Goal: Download file/media

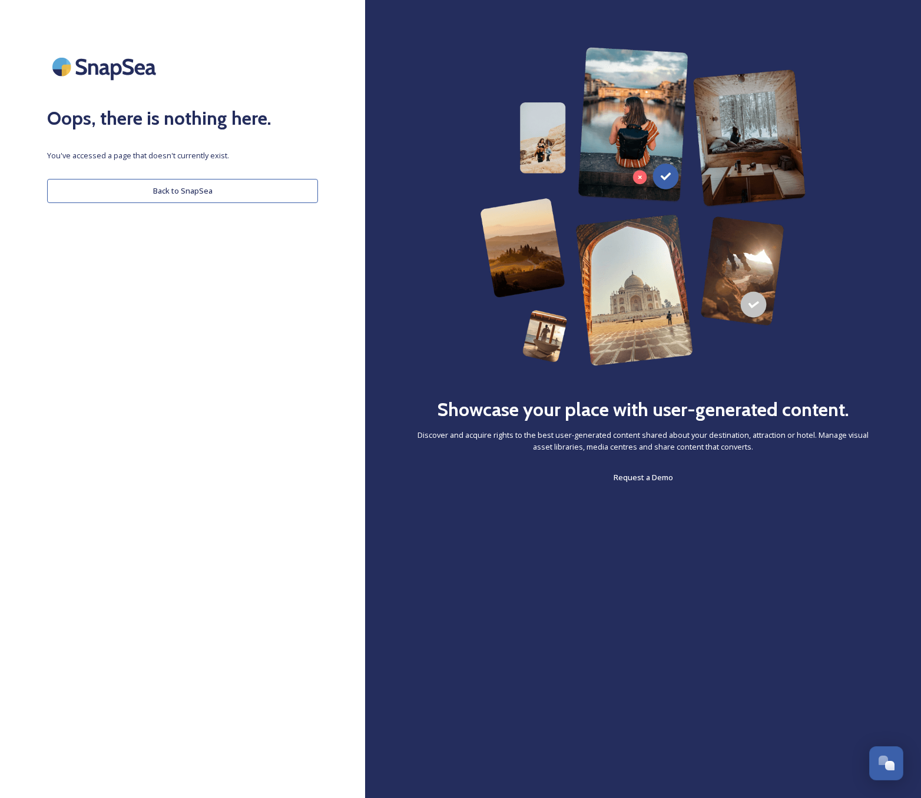
click at [223, 195] on button "Back to SnapSea" at bounding box center [182, 191] width 271 height 24
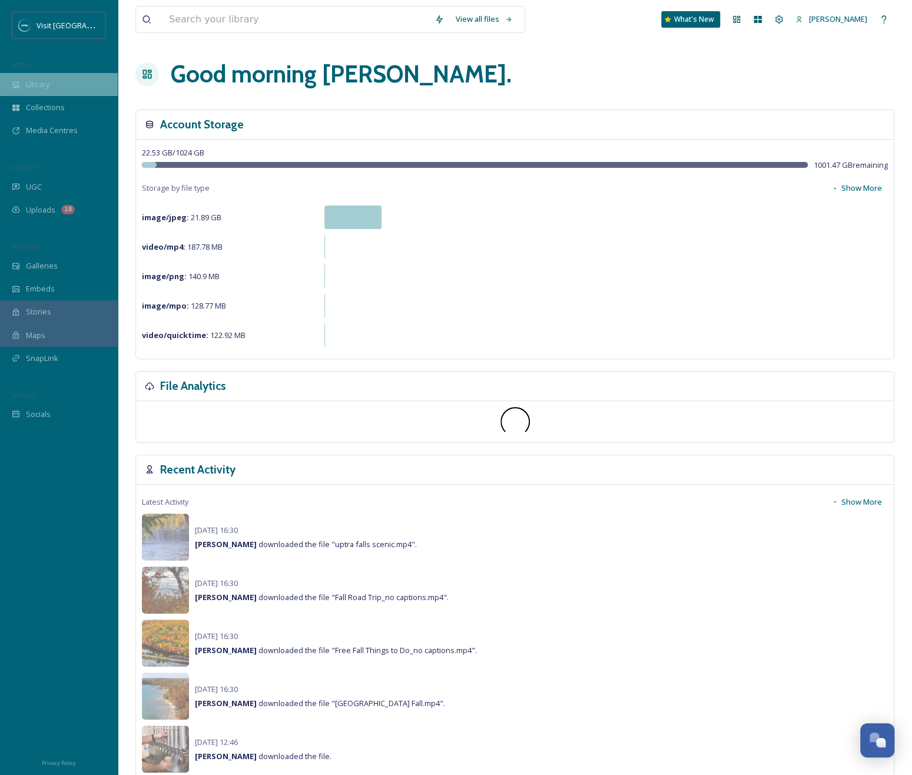
click at [78, 91] on div "Library" at bounding box center [59, 84] width 118 height 23
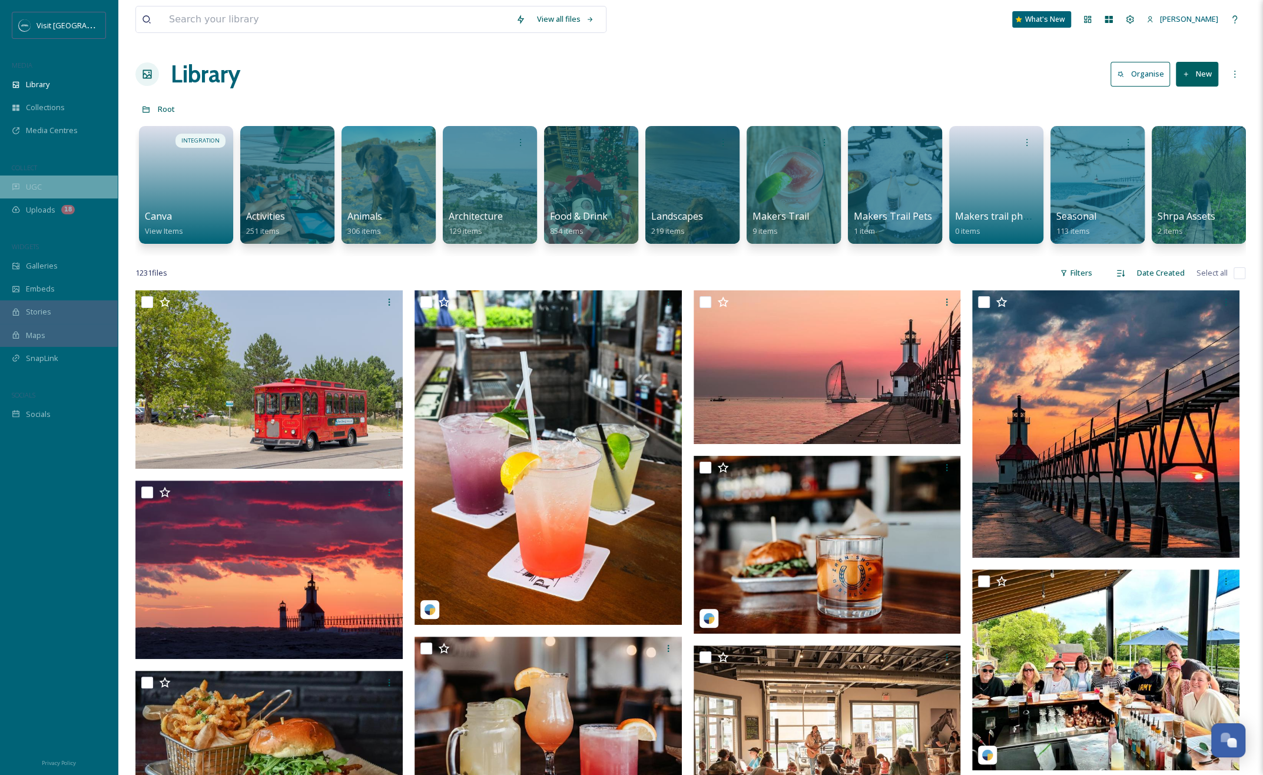
click at [49, 186] on div "UGC" at bounding box center [59, 186] width 118 height 23
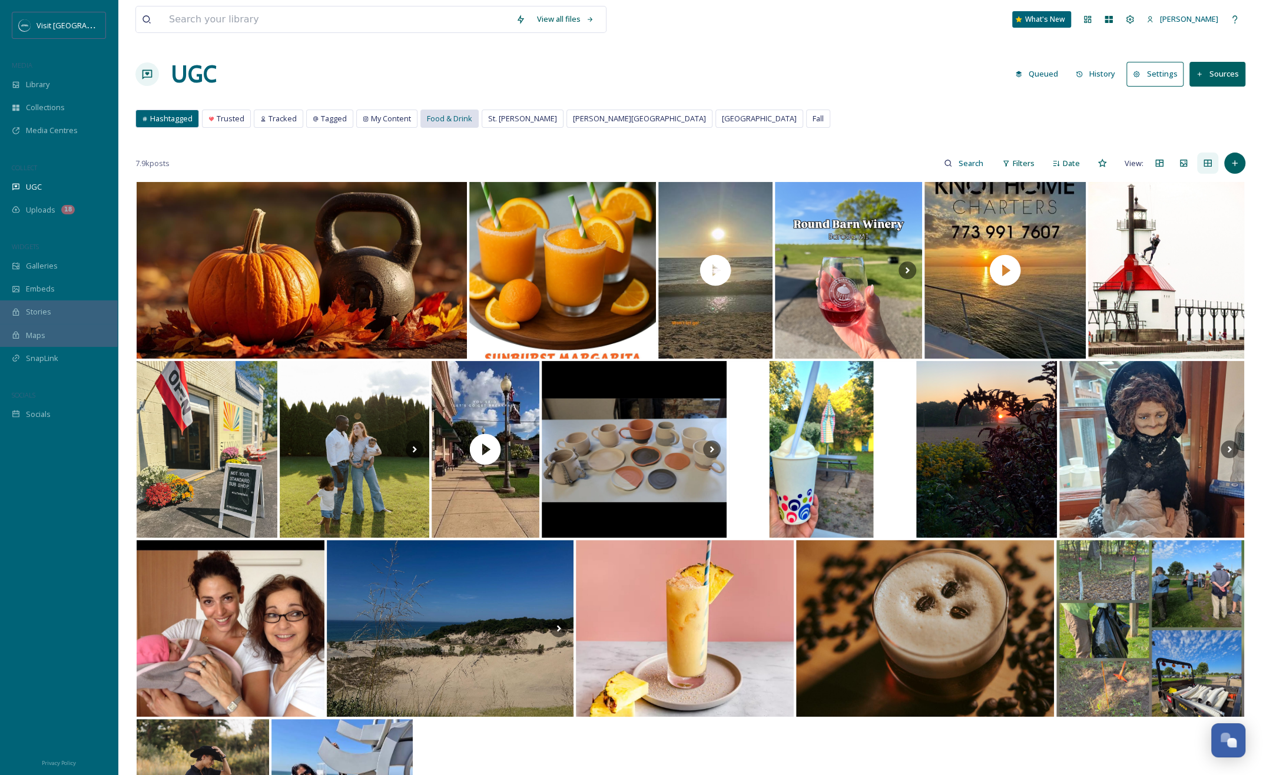
click at [457, 122] on span "Food & Drink" at bounding box center [449, 118] width 45 height 11
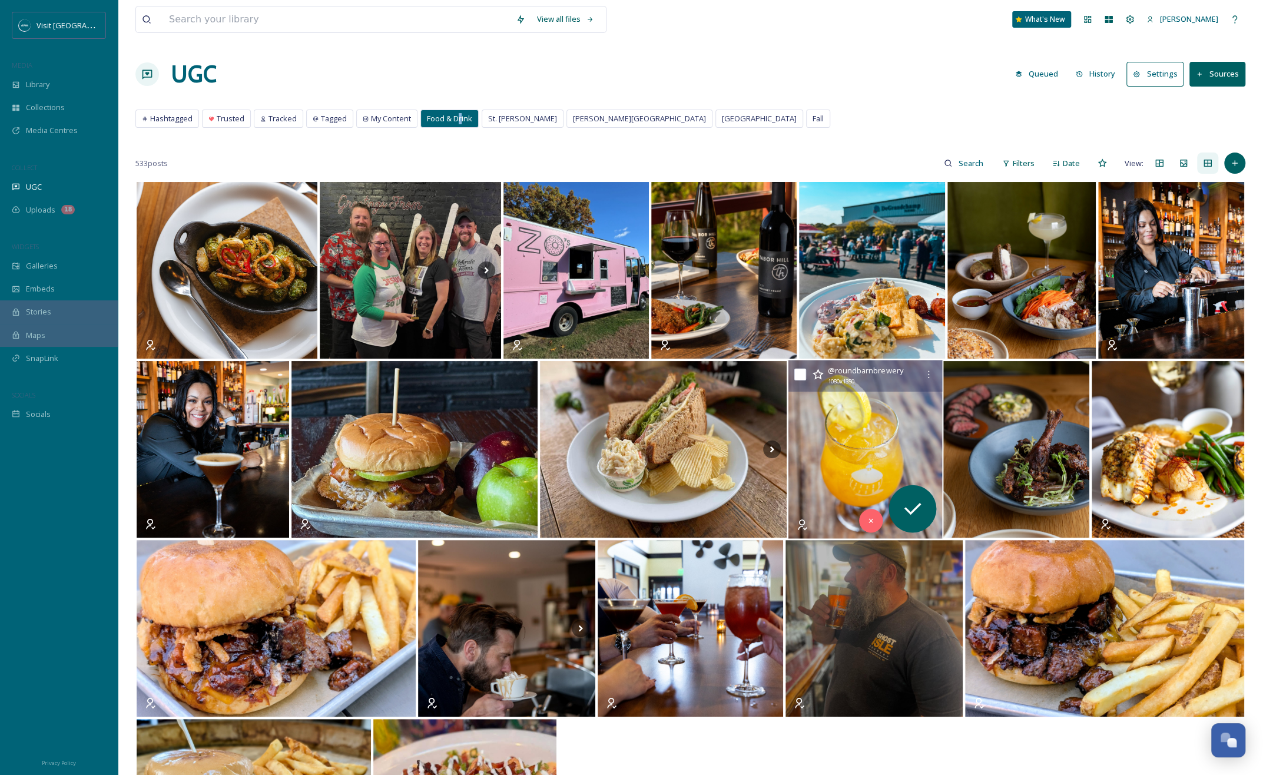
click at [834, 403] on img at bounding box center [865, 449] width 154 height 178
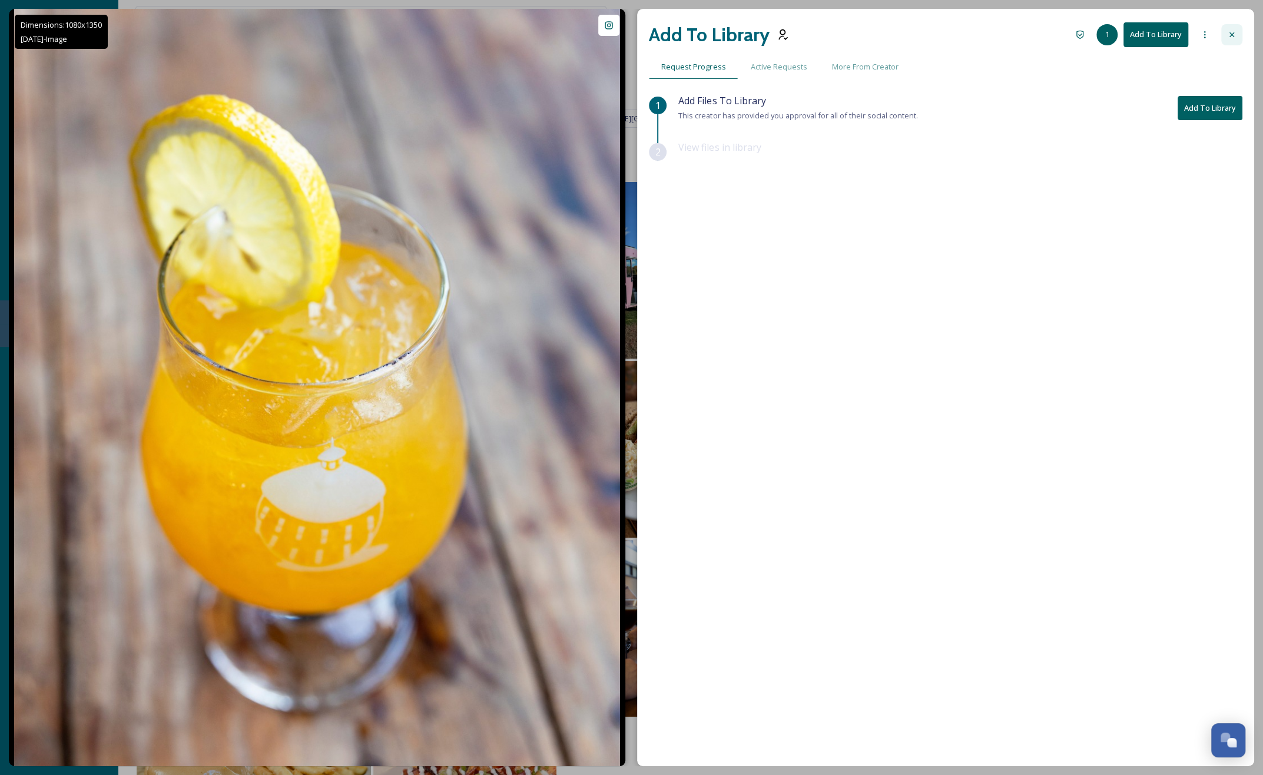
click at [920, 34] on div at bounding box center [1231, 34] width 21 height 21
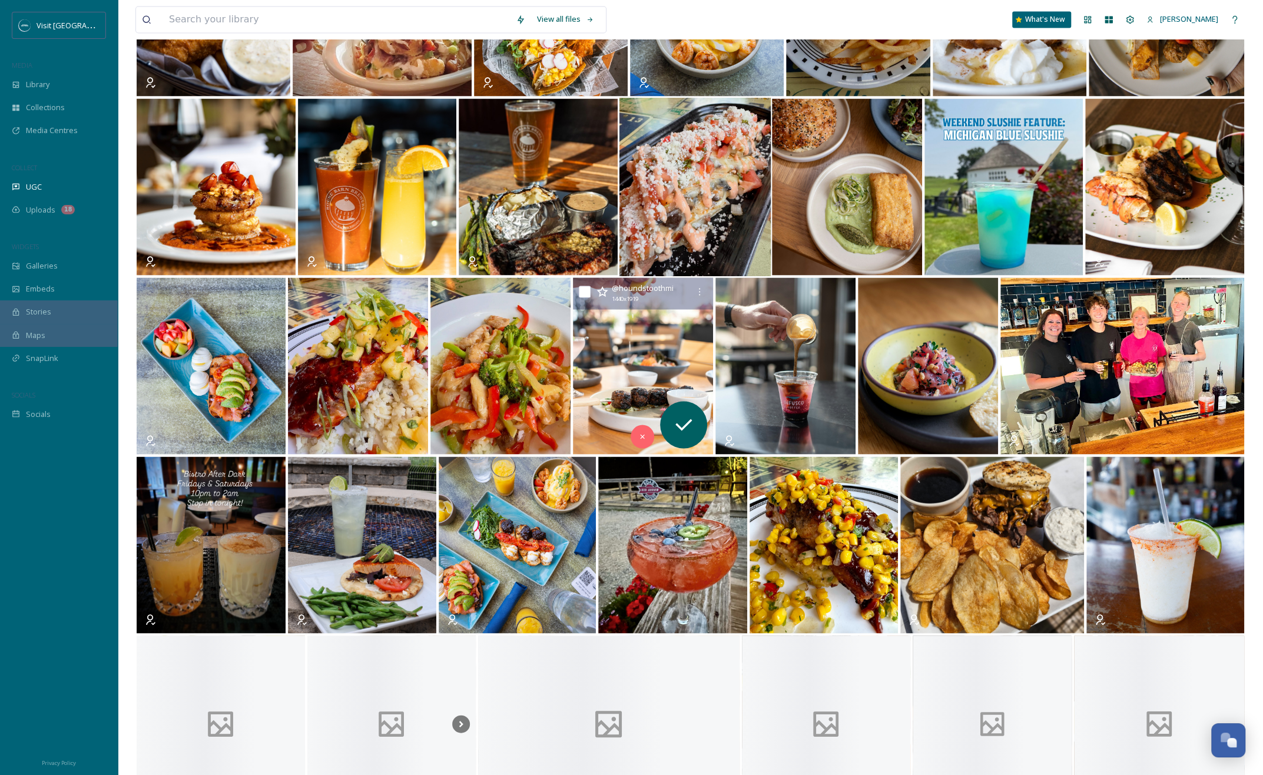
scroll to position [1711, 0]
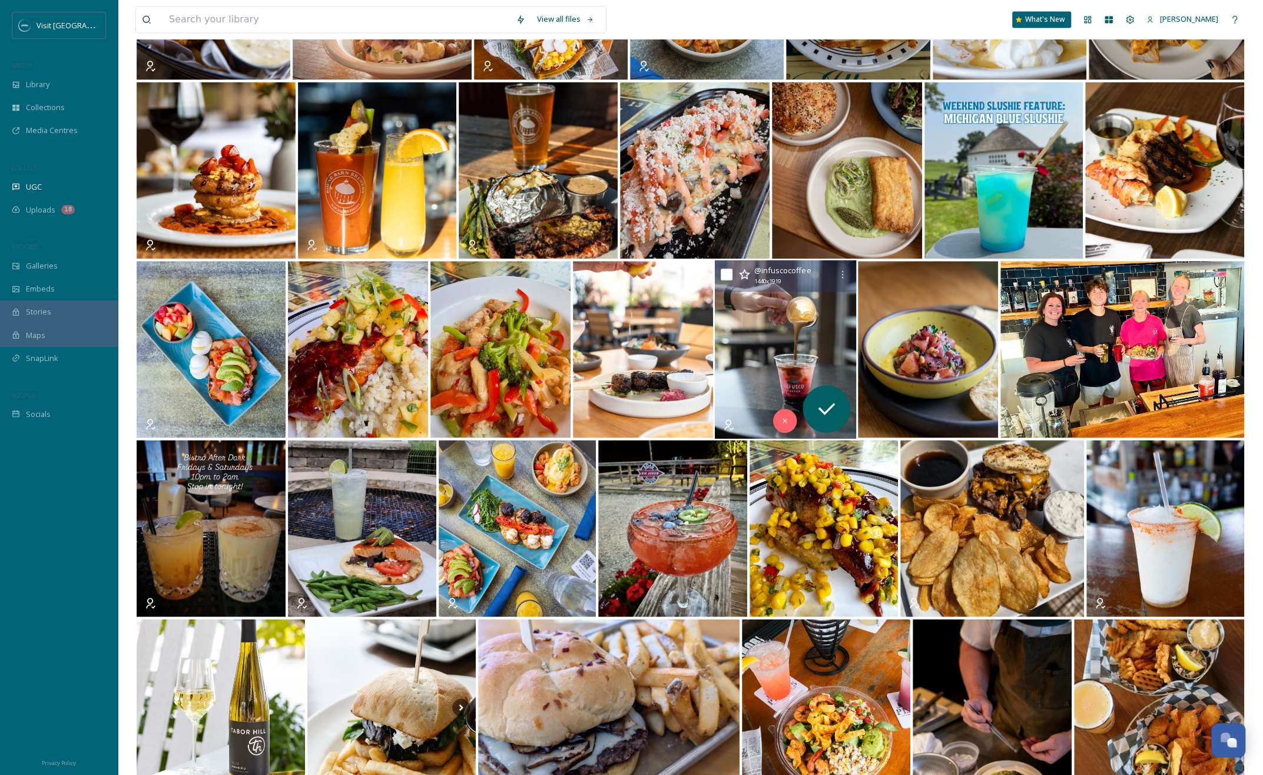
click at [771, 350] on img at bounding box center [785, 349] width 141 height 178
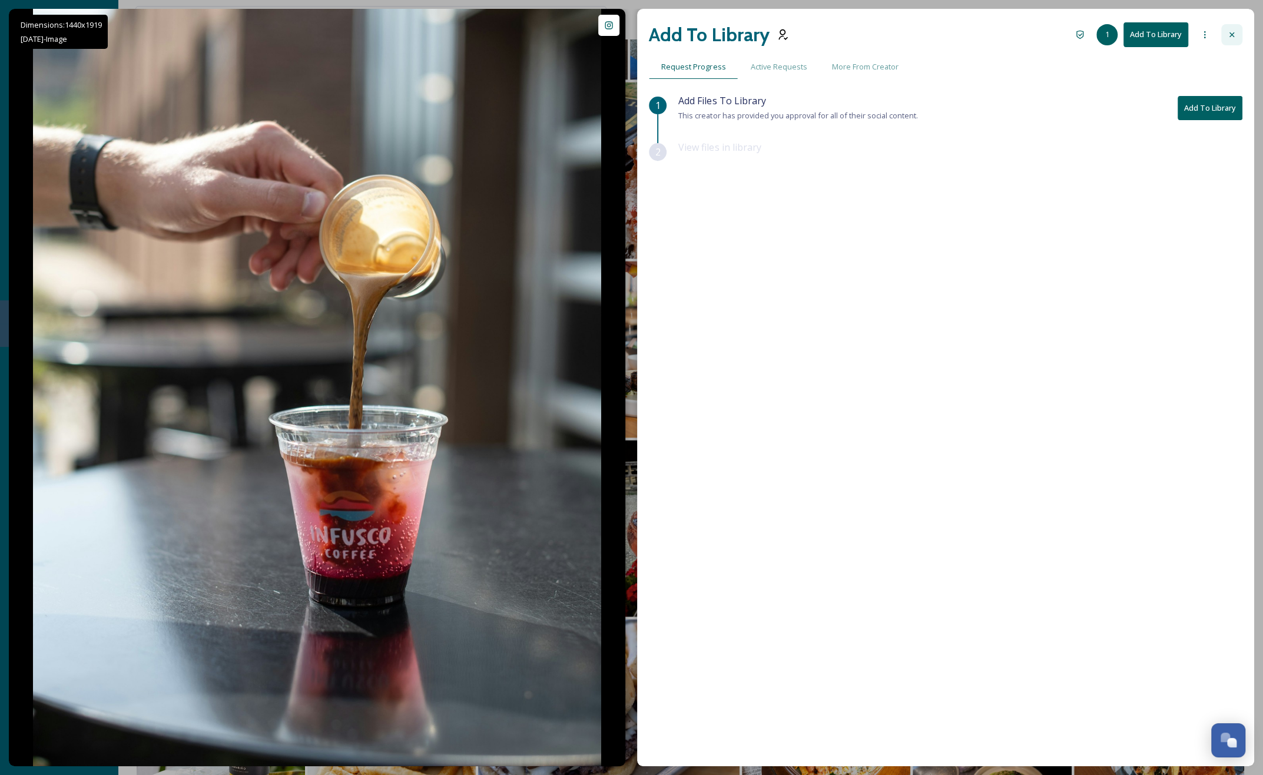
click at [920, 37] on div at bounding box center [1231, 34] width 21 height 21
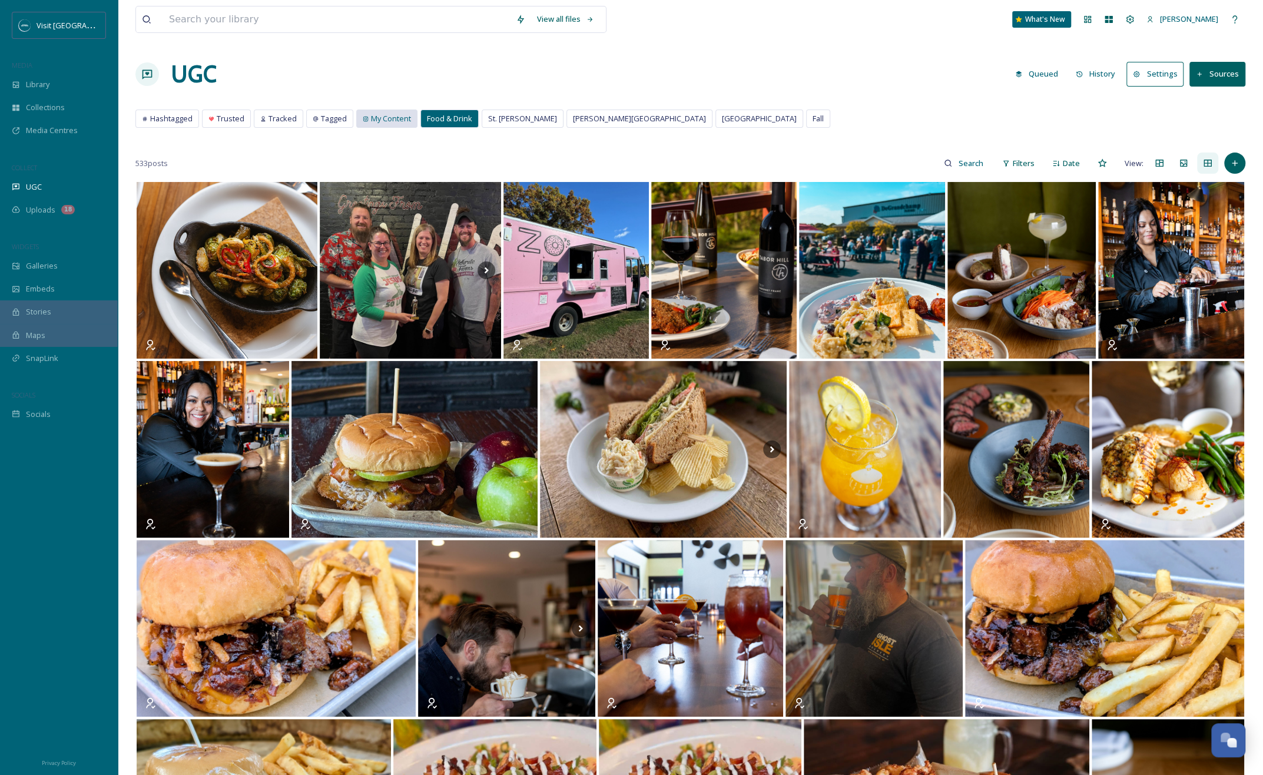
click at [371, 121] on span "My Content" at bounding box center [391, 118] width 40 height 11
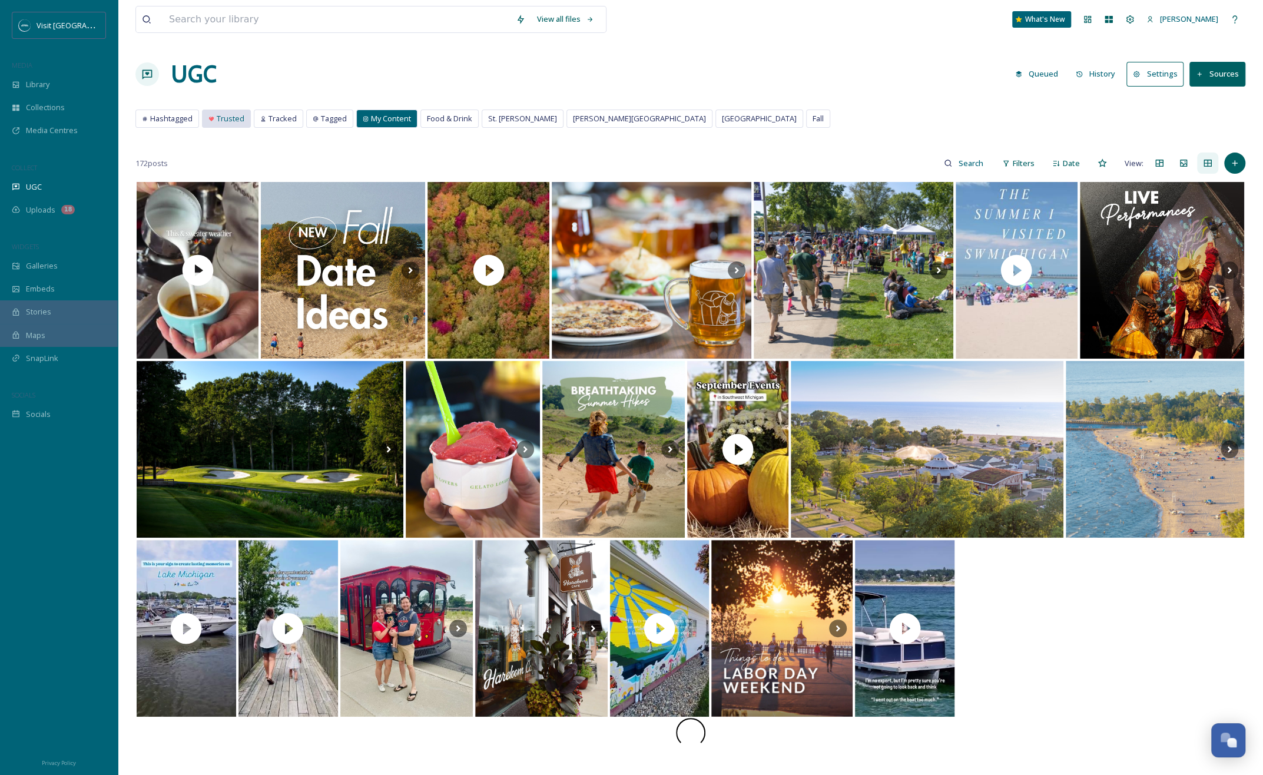
click at [214, 118] on div "Trusted" at bounding box center [227, 118] width 48 height 17
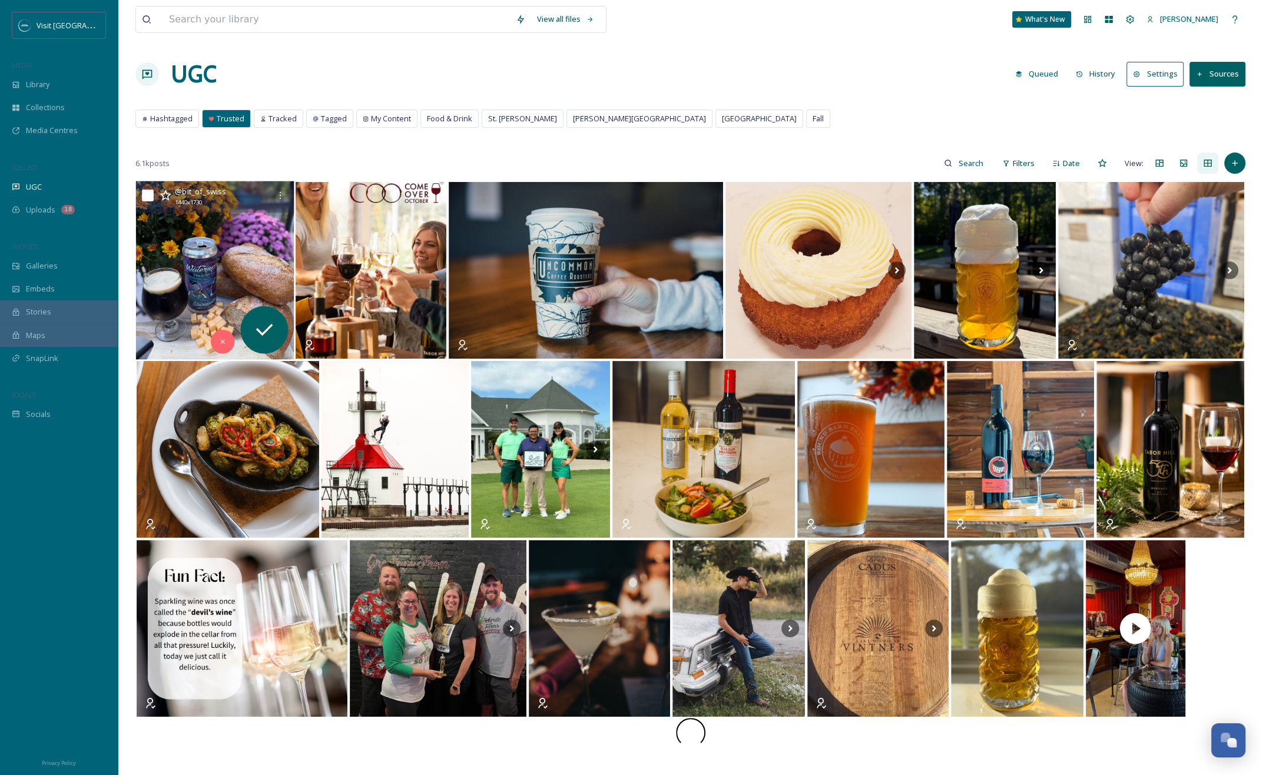
click at [250, 280] on img at bounding box center [215, 270] width 158 height 178
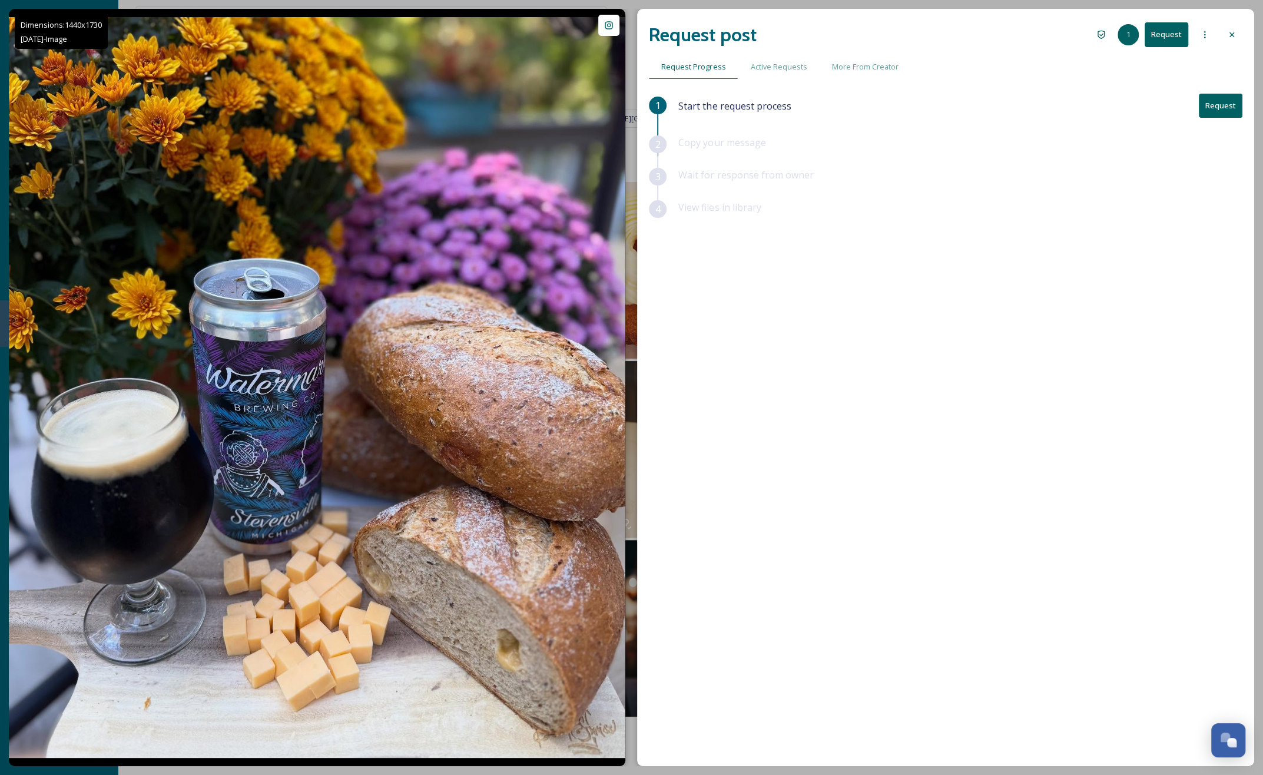
click at [920, 35] on div at bounding box center [1231, 34] width 21 height 21
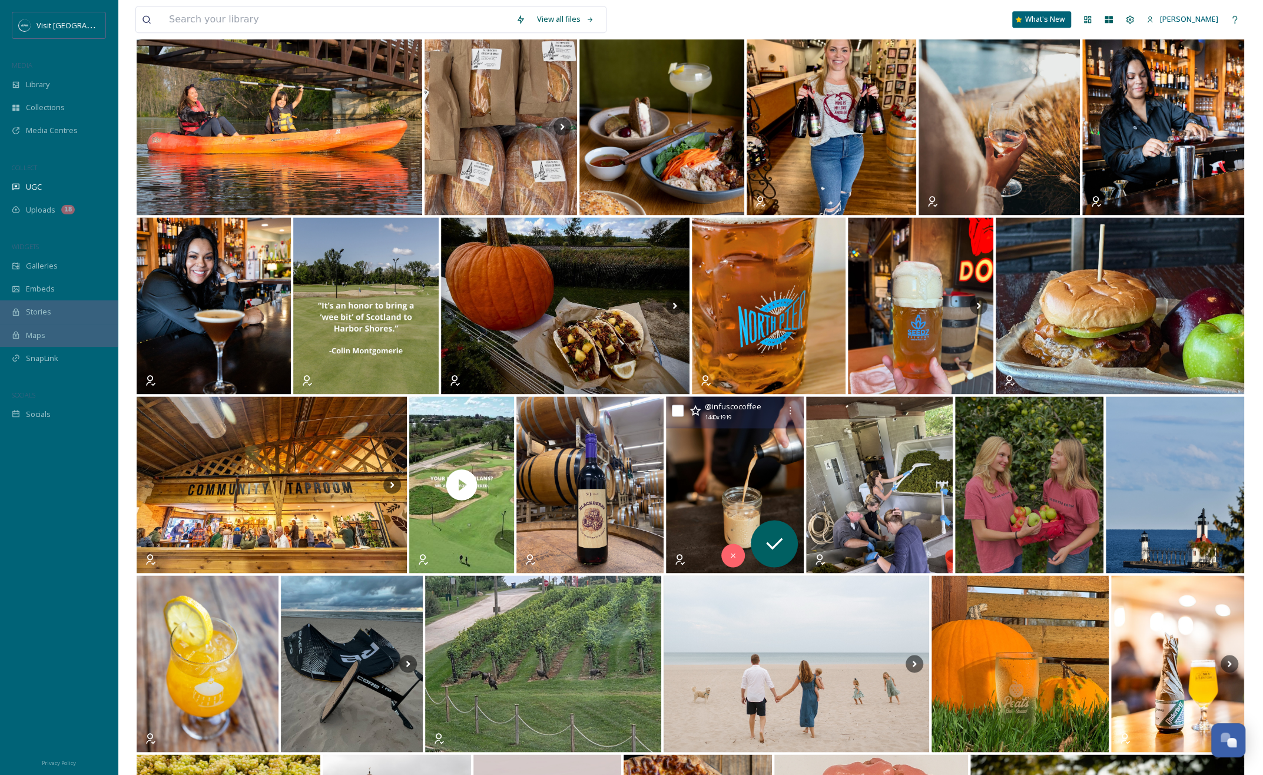
scroll to position [1236, 0]
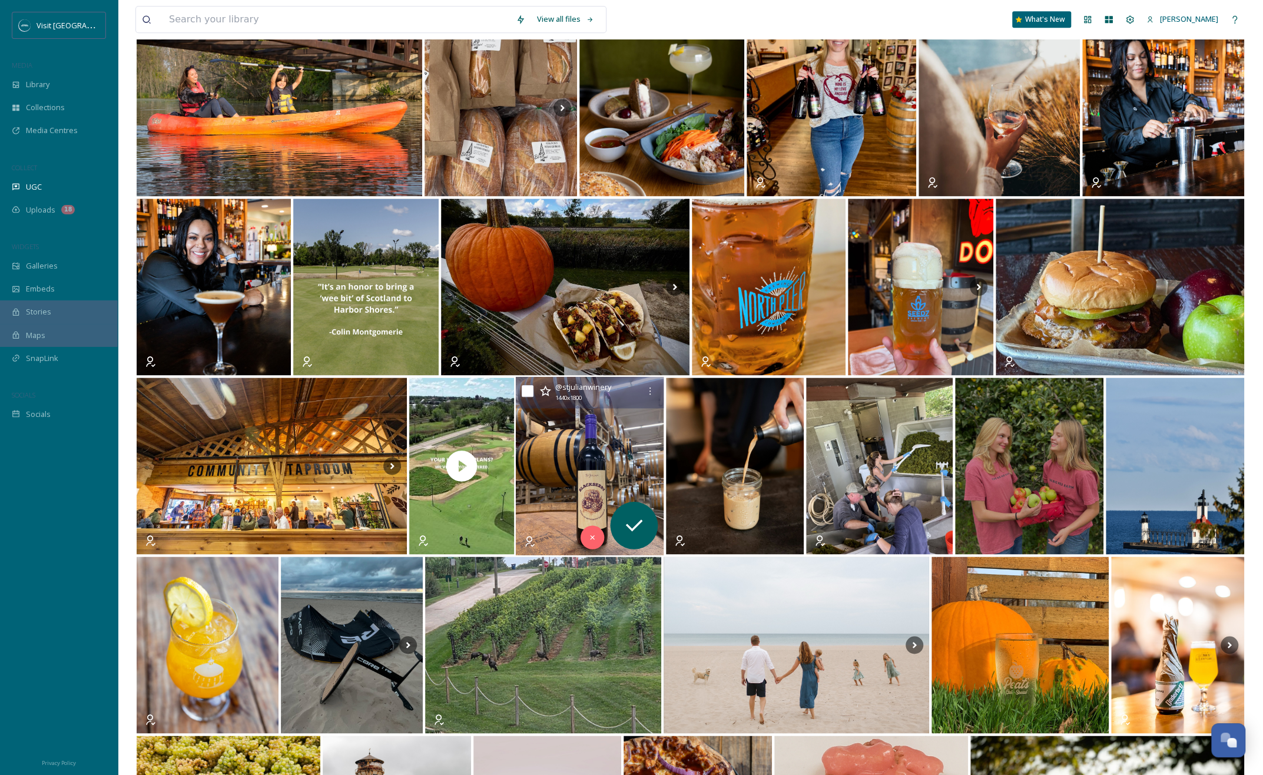
click at [606, 428] on img at bounding box center [590, 466] width 148 height 178
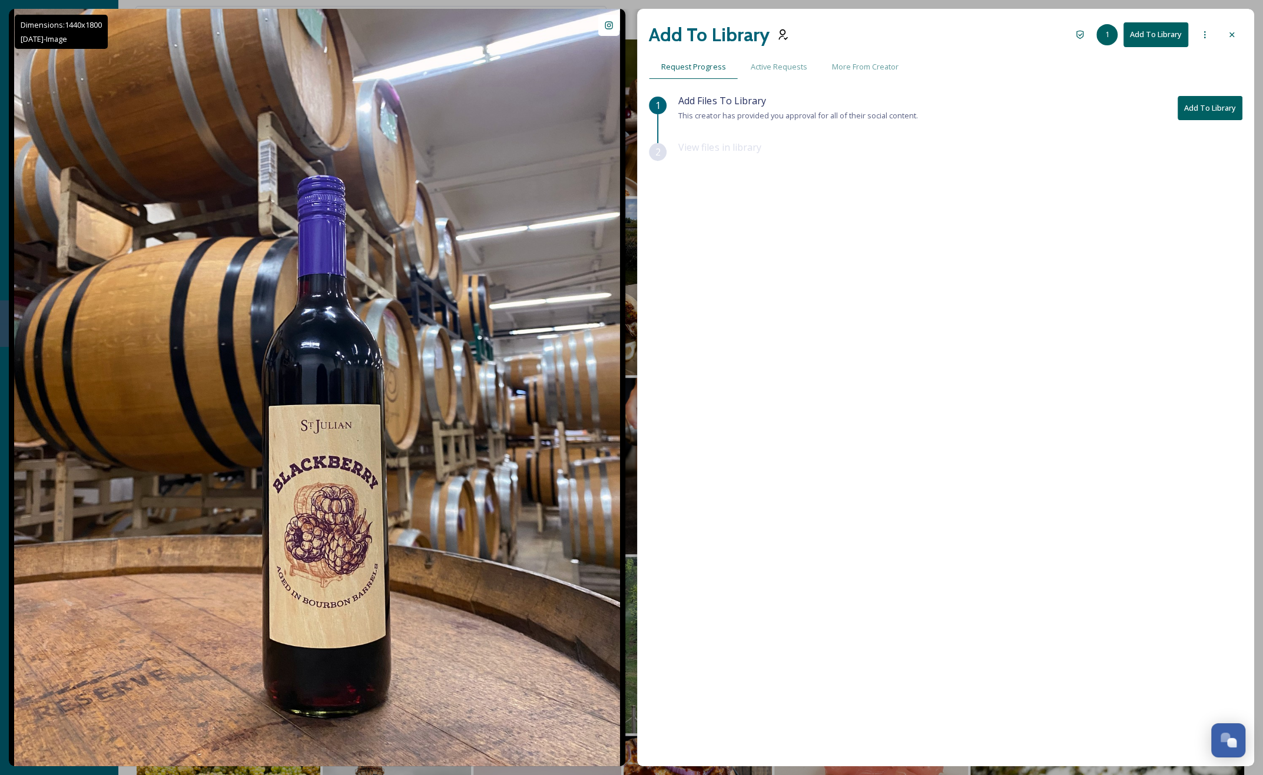
click at [920, 39] on icon at bounding box center [1231, 34] width 9 height 9
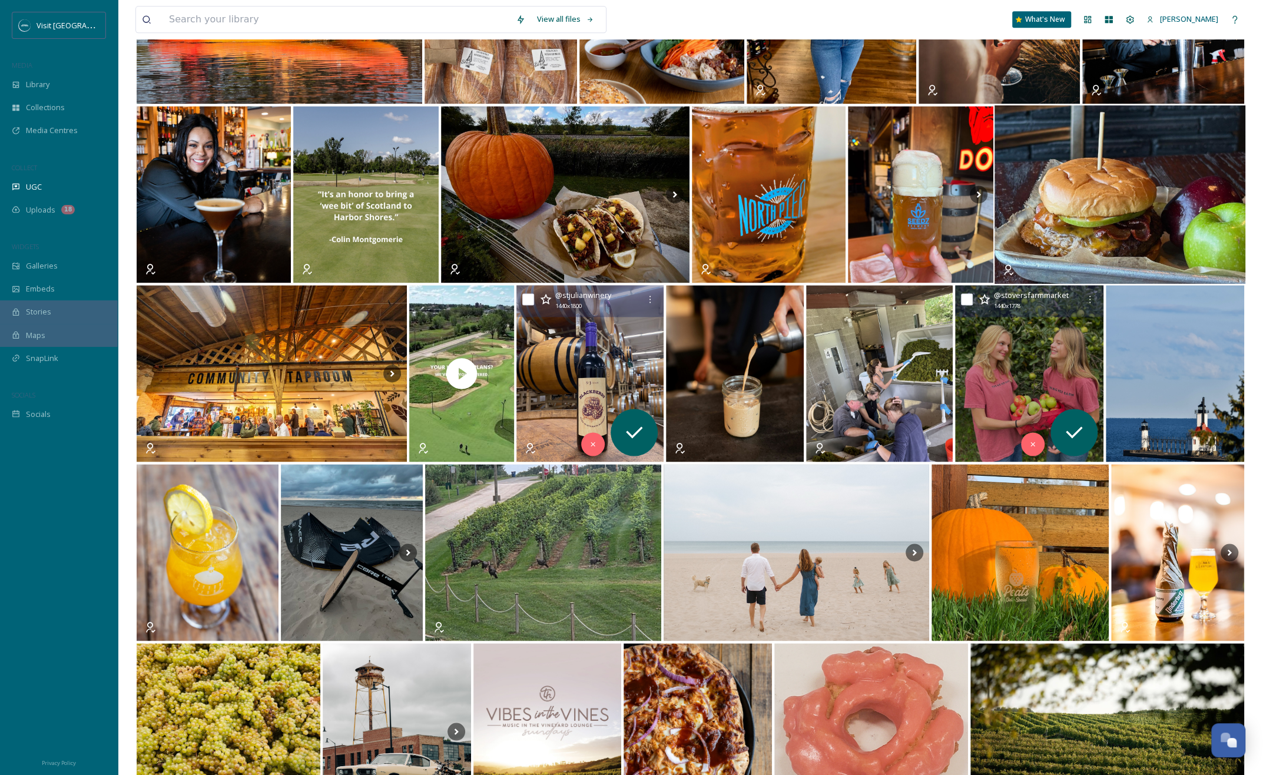
scroll to position [1413, 0]
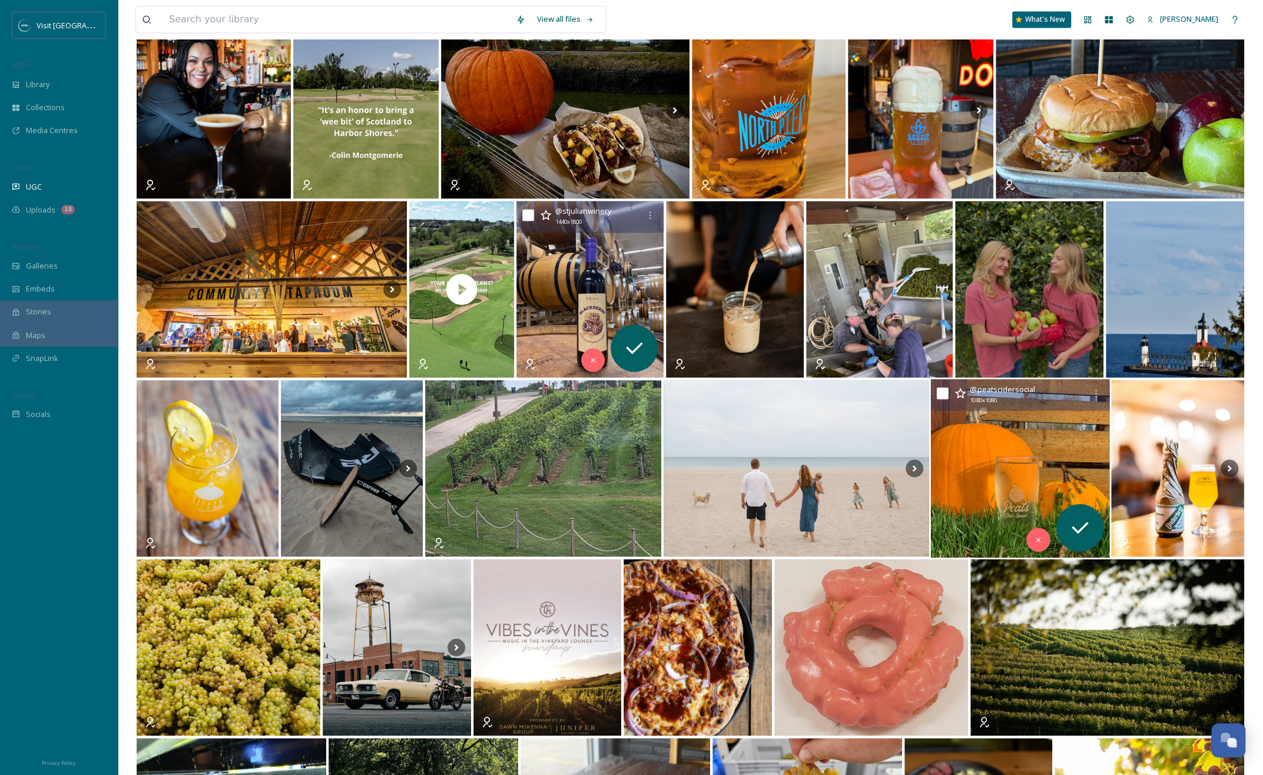
click at [920, 450] on img at bounding box center [1019, 468] width 179 height 178
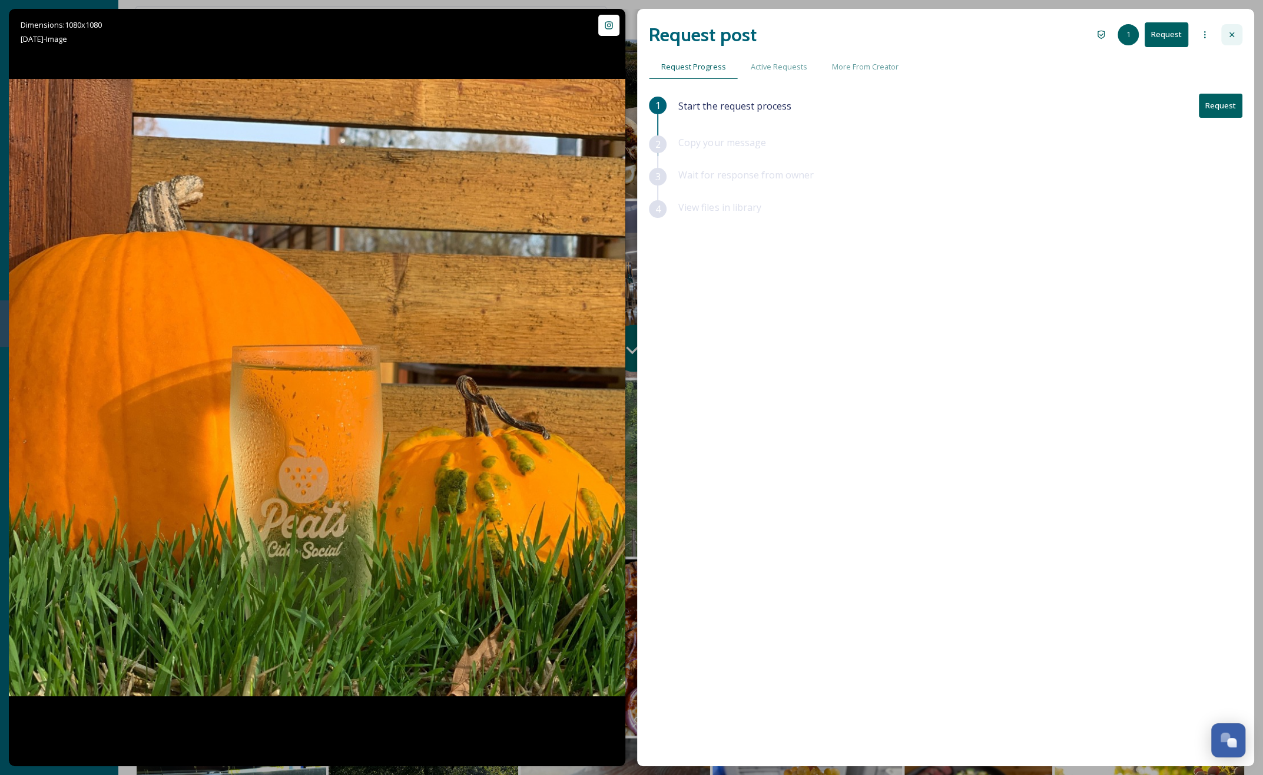
click at [920, 35] on div at bounding box center [1231, 34] width 21 height 21
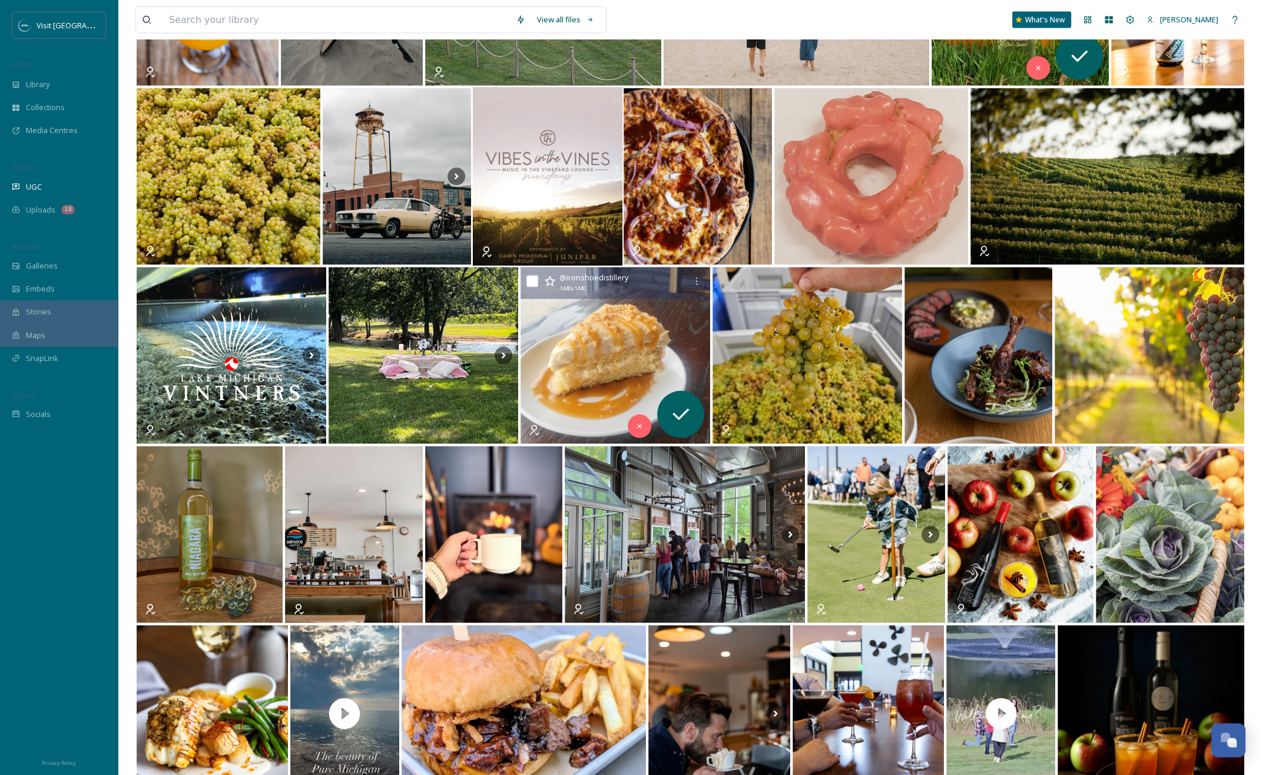
scroll to position [2061, 0]
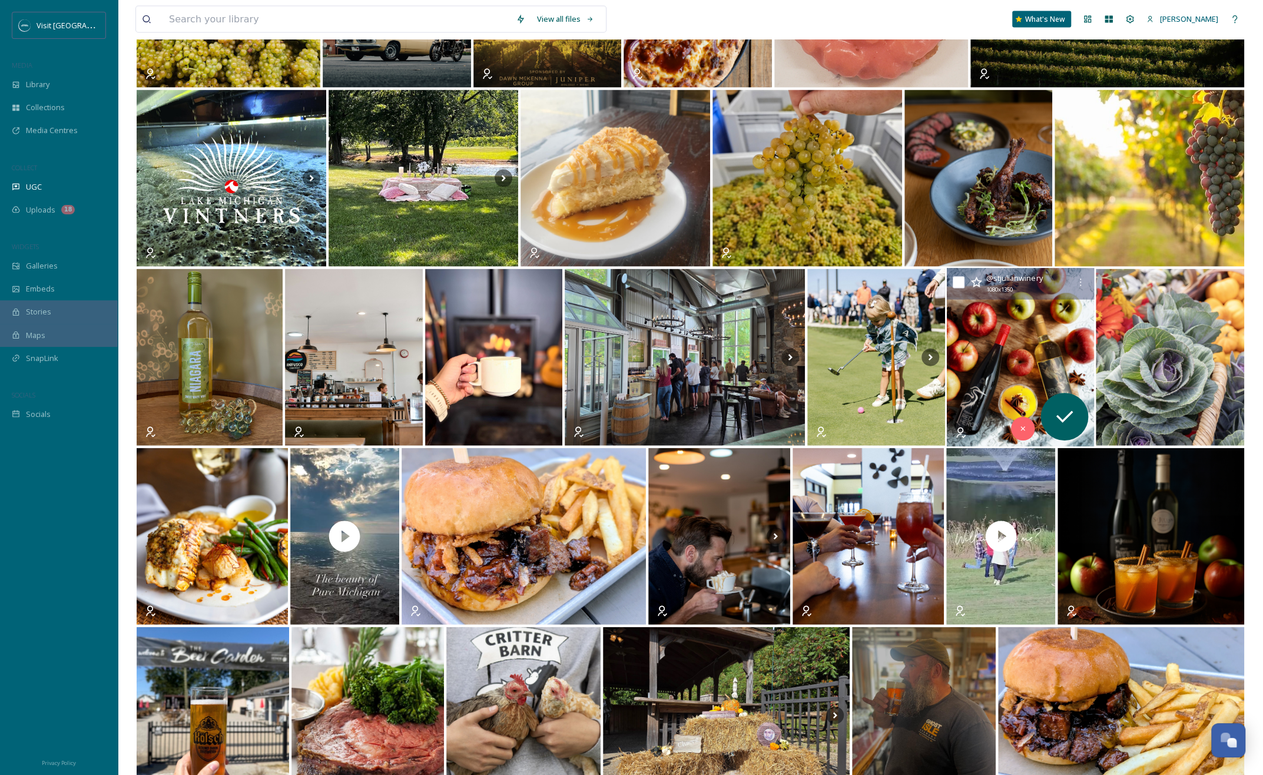
click at [920, 359] on img at bounding box center [1021, 357] width 148 height 178
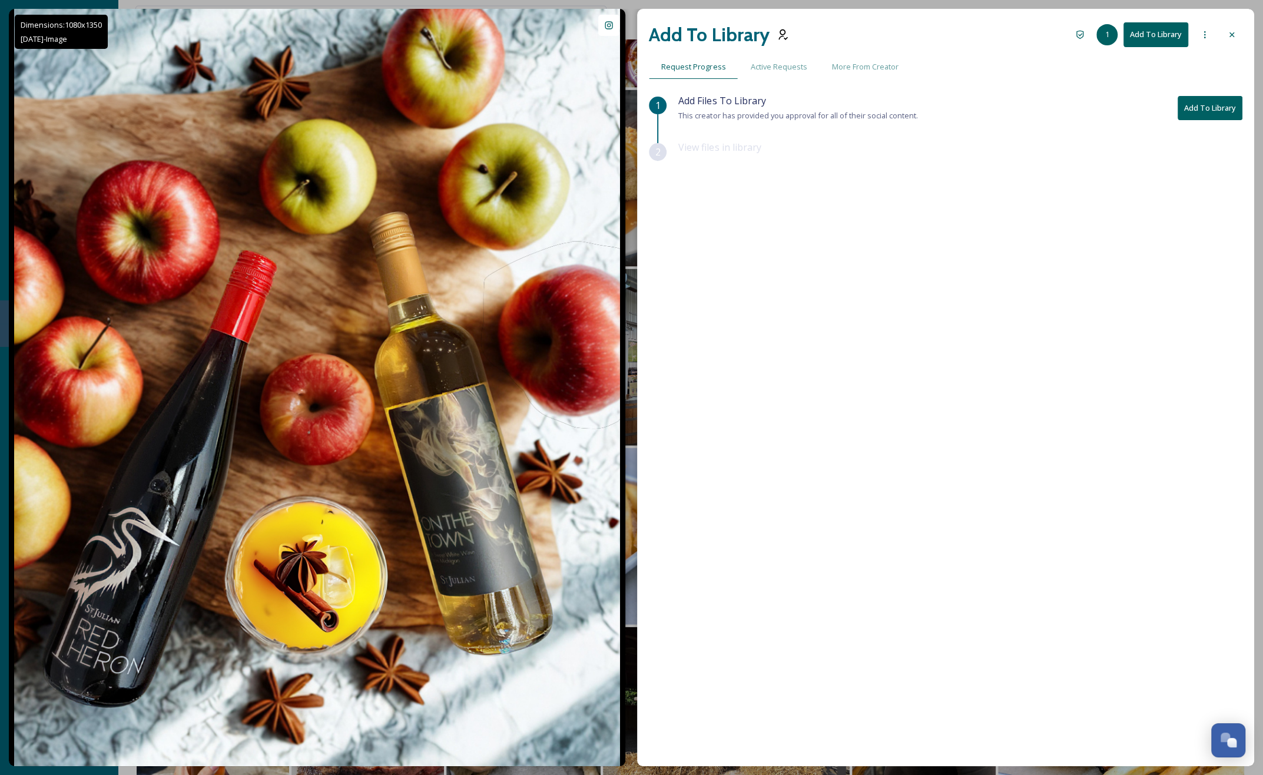
click at [920, 113] on button "Add To Library" at bounding box center [1210, 108] width 65 height 24
drag, startPoint x: 1231, startPoint y: 31, endPoint x: 1158, endPoint y: 44, distance: 74.1
click at [920, 44] on div "Add To Library 1 Add To Library" at bounding box center [945, 35] width 593 height 28
drag, startPoint x: 1158, startPoint y: 44, endPoint x: 1153, endPoint y: 39, distance: 6.7
click at [920, 39] on button "Add To Library" at bounding box center [1155, 34] width 65 height 24
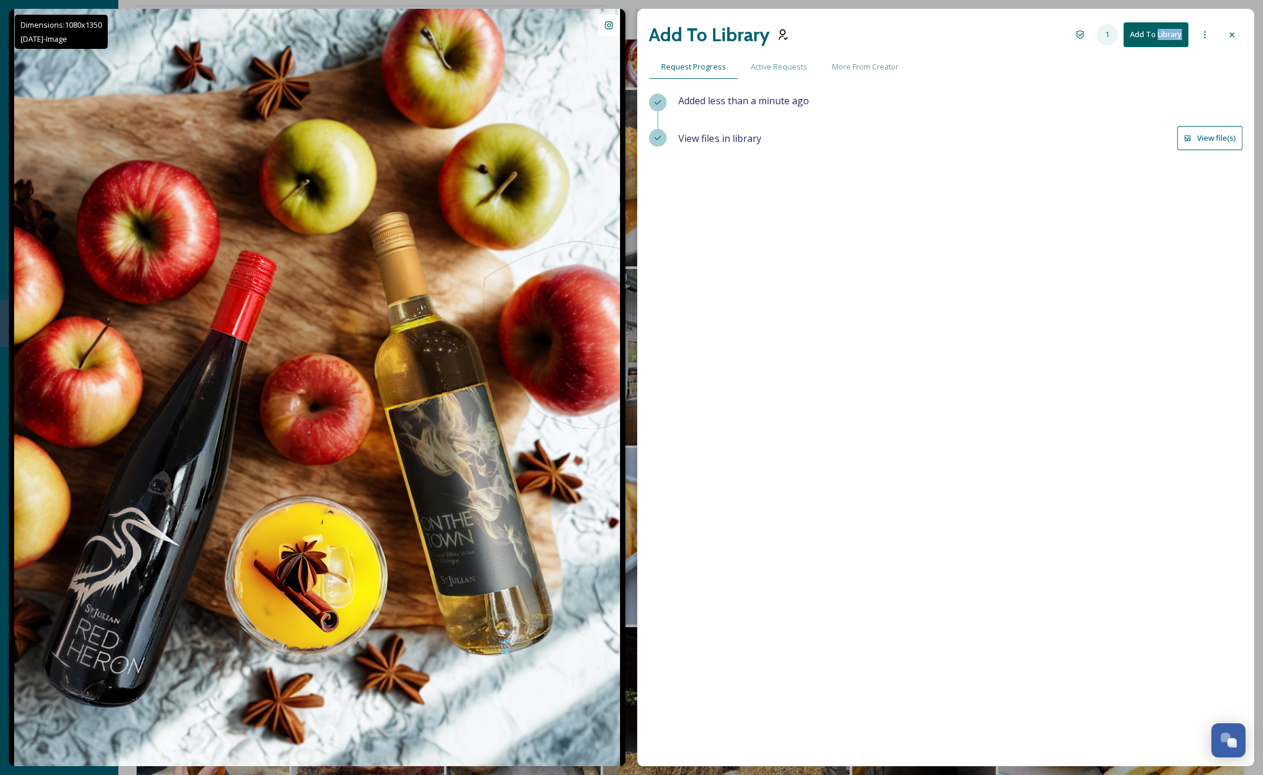
click at [920, 39] on div "1" at bounding box center [1106, 34] width 21 height 21
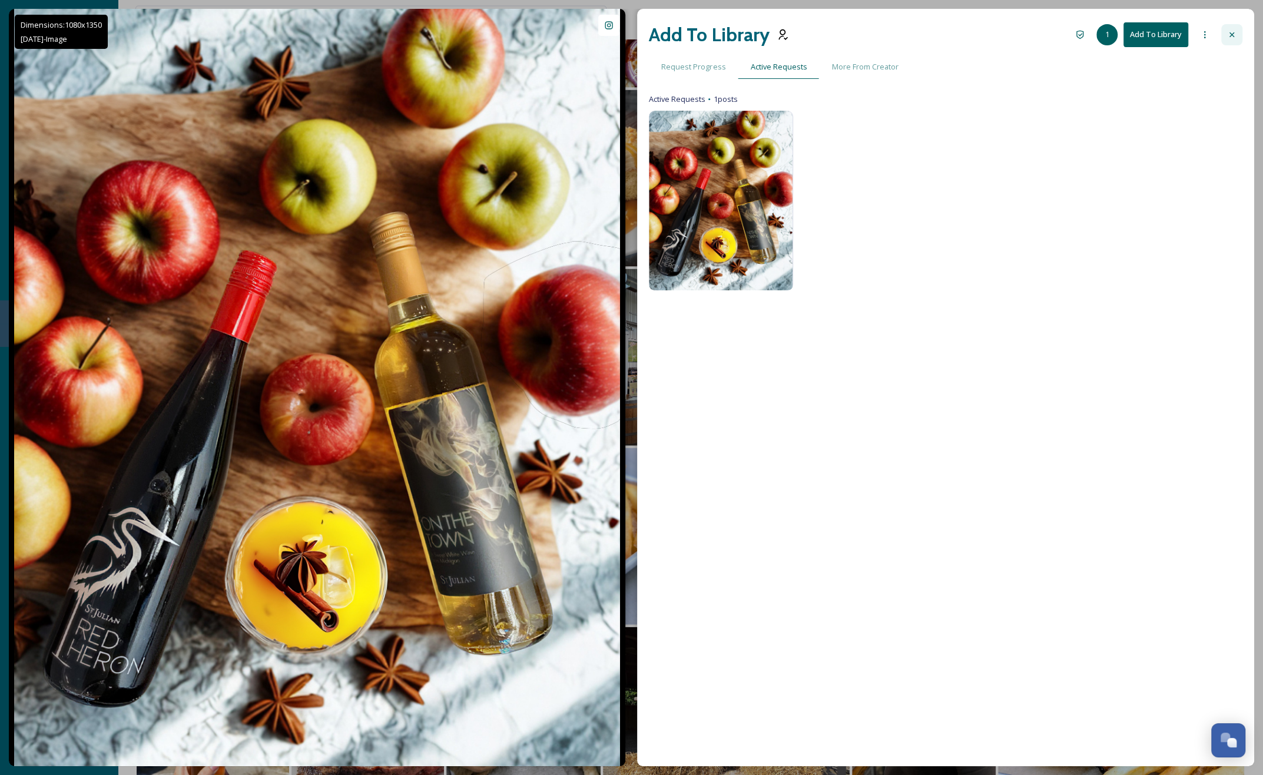
click at [920, 31] on icon at bounding box center [1231, 34] width 9 height 9
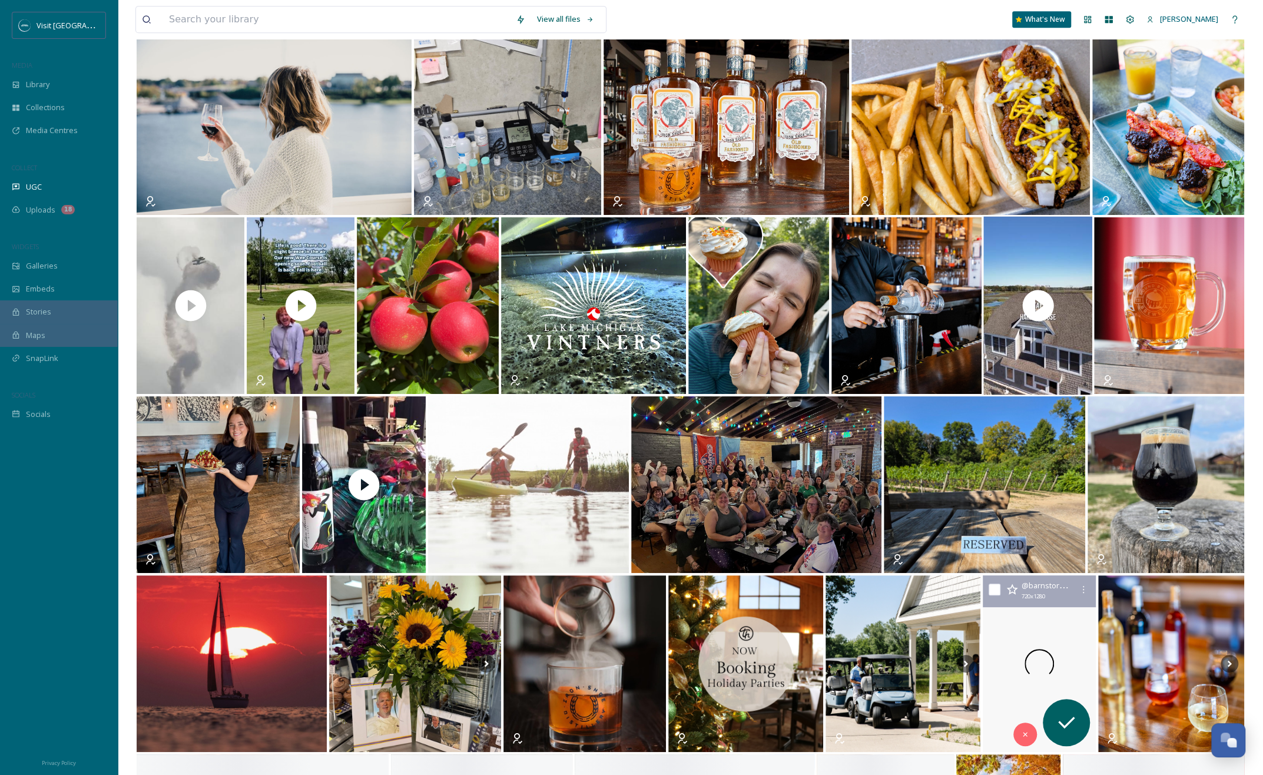
scroll to position [4416, 0]
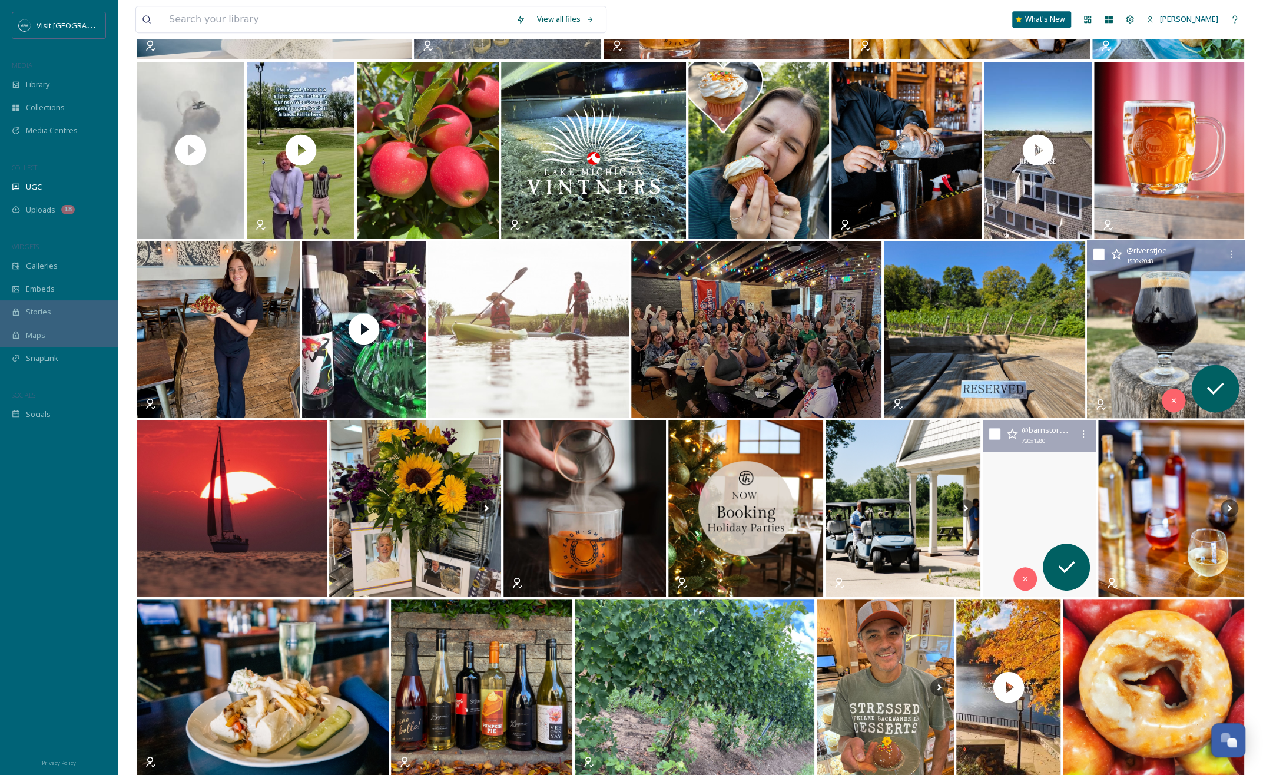
click at [920, 340] on img at bounding box center [1165, 329] width 158 height 178
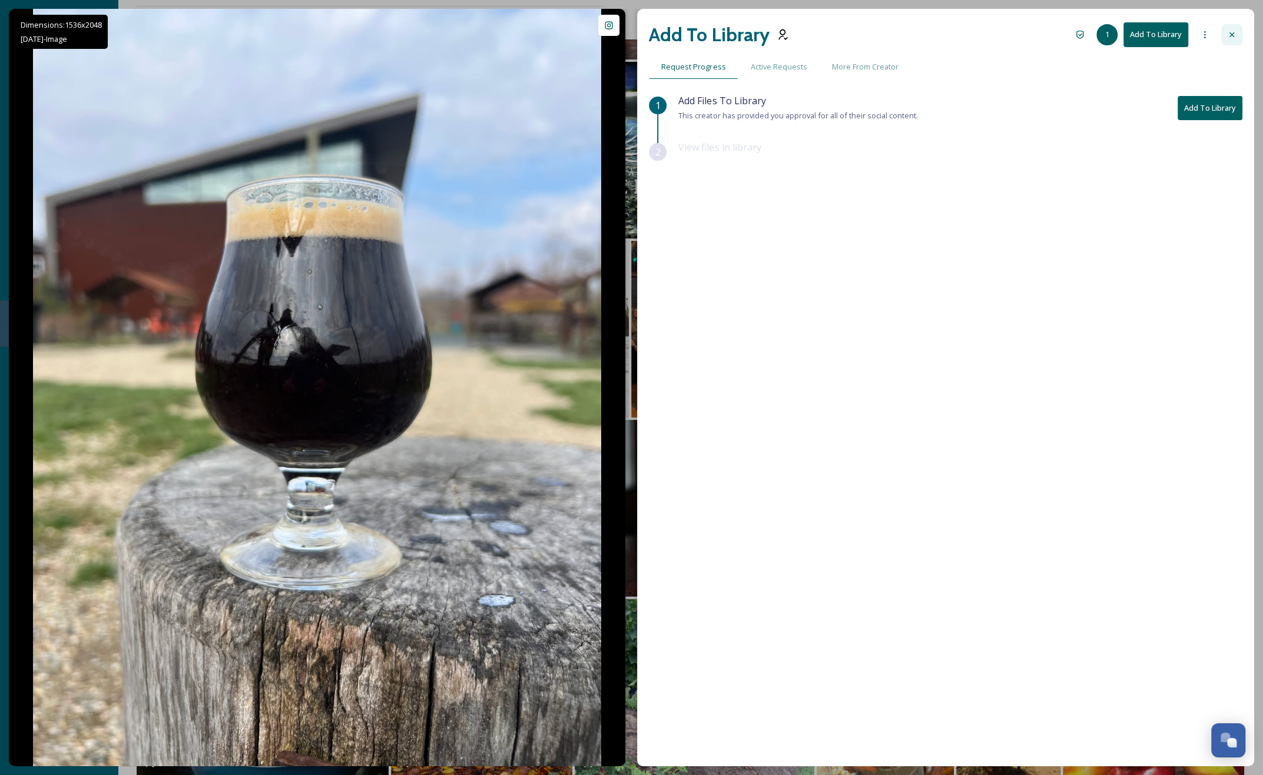
click at [920, 32] on div at bounding box center [1231, 34] width 21 height 21
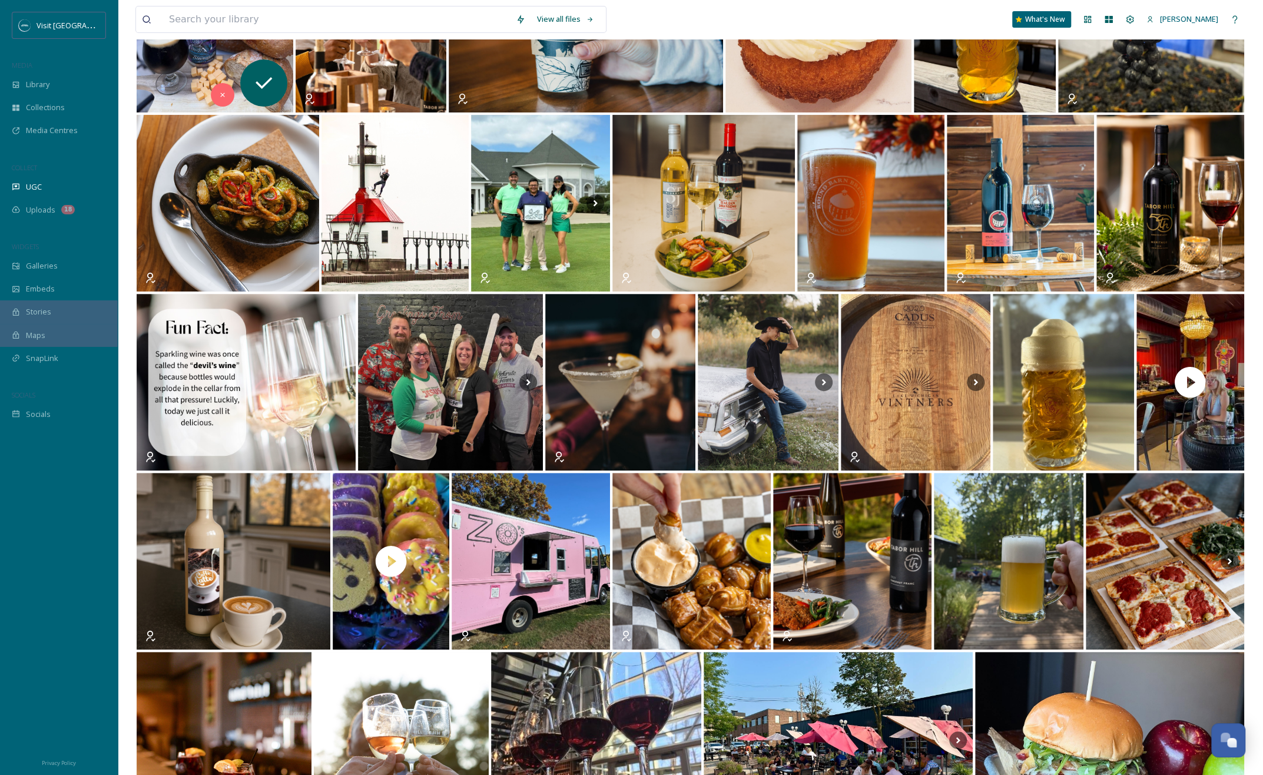
scroll to position [263, 0]
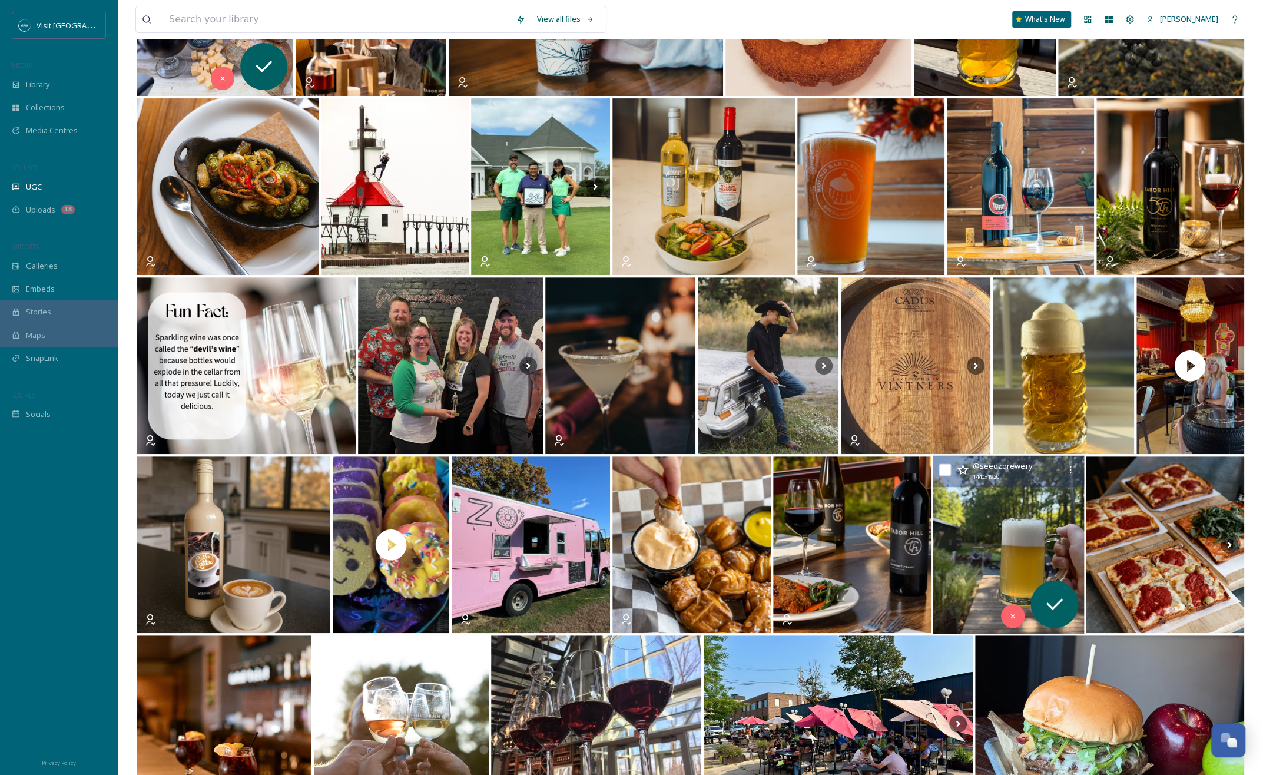
click at [920, 559] on img at bounding box center [1008, 545] width 151 height 178
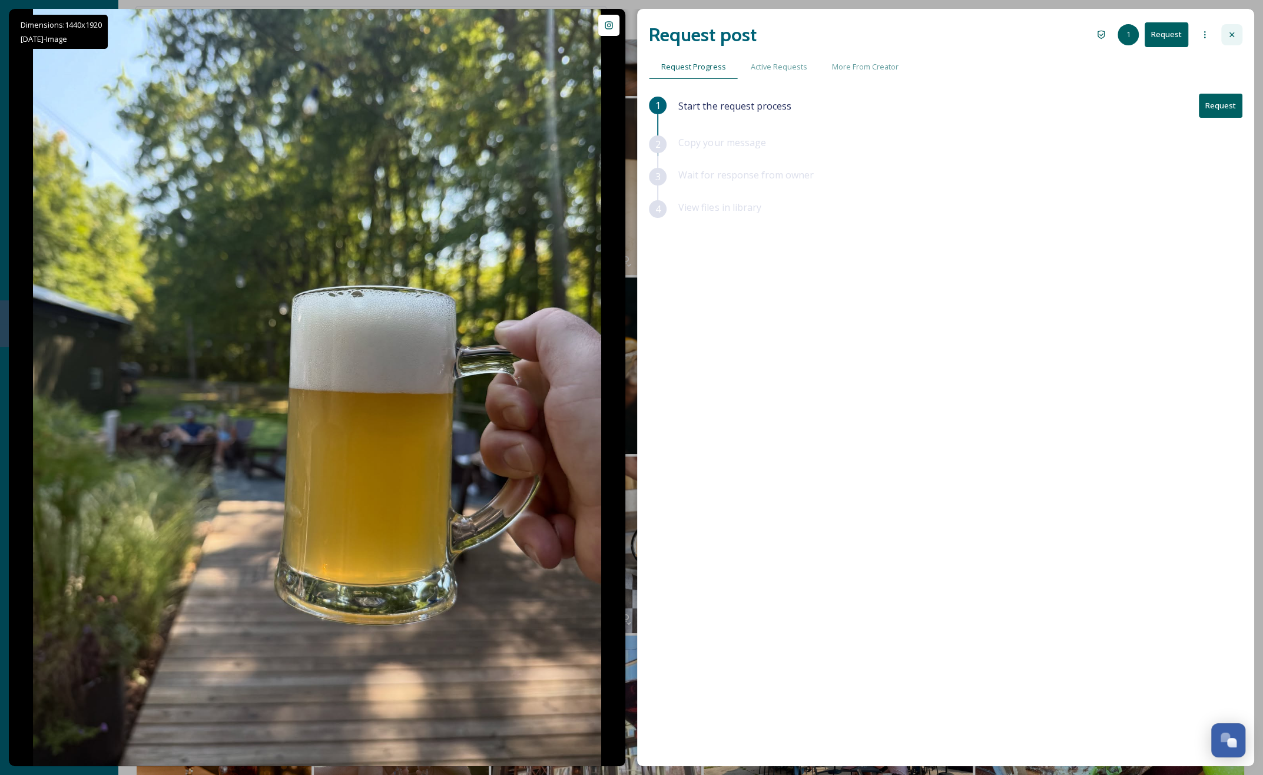
click at [920, 32] on div at bounding box center [1231, 34] width 21 height 21
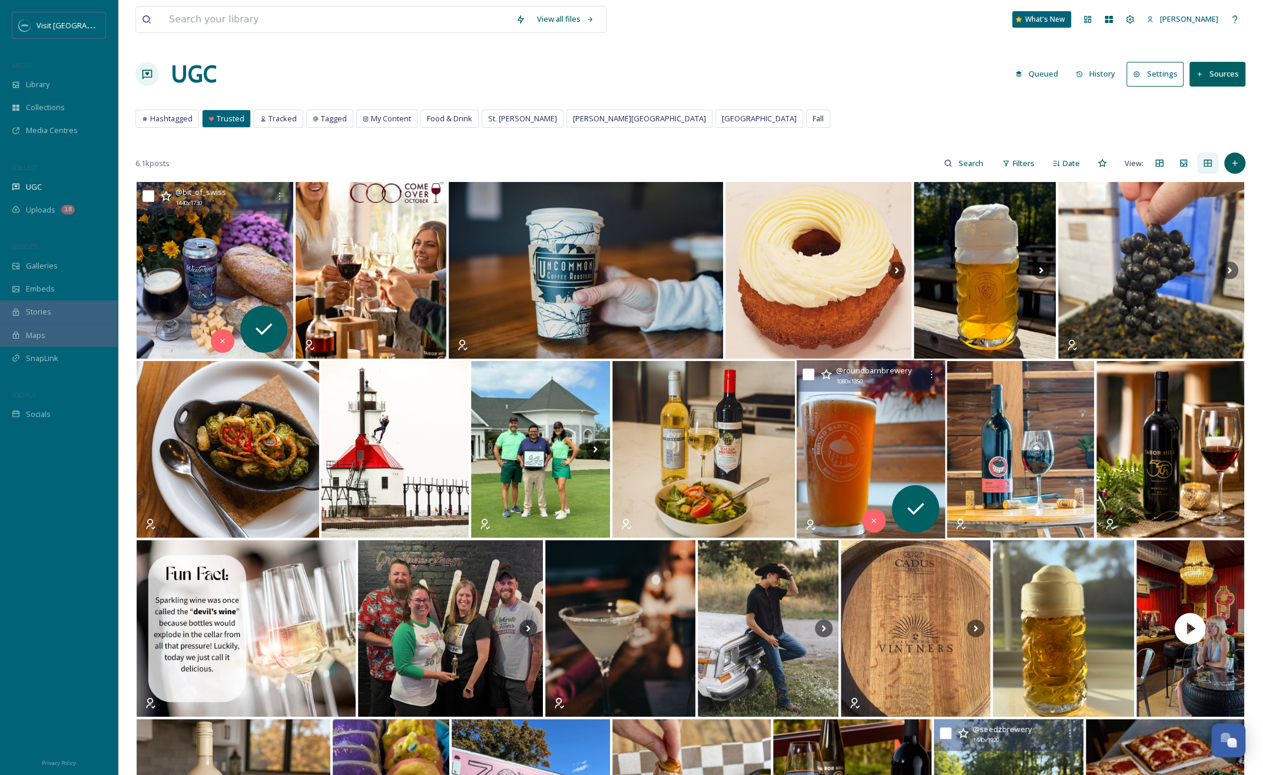
click at [813, 414] on img at bounding box center [871, 449] width 149 height 178
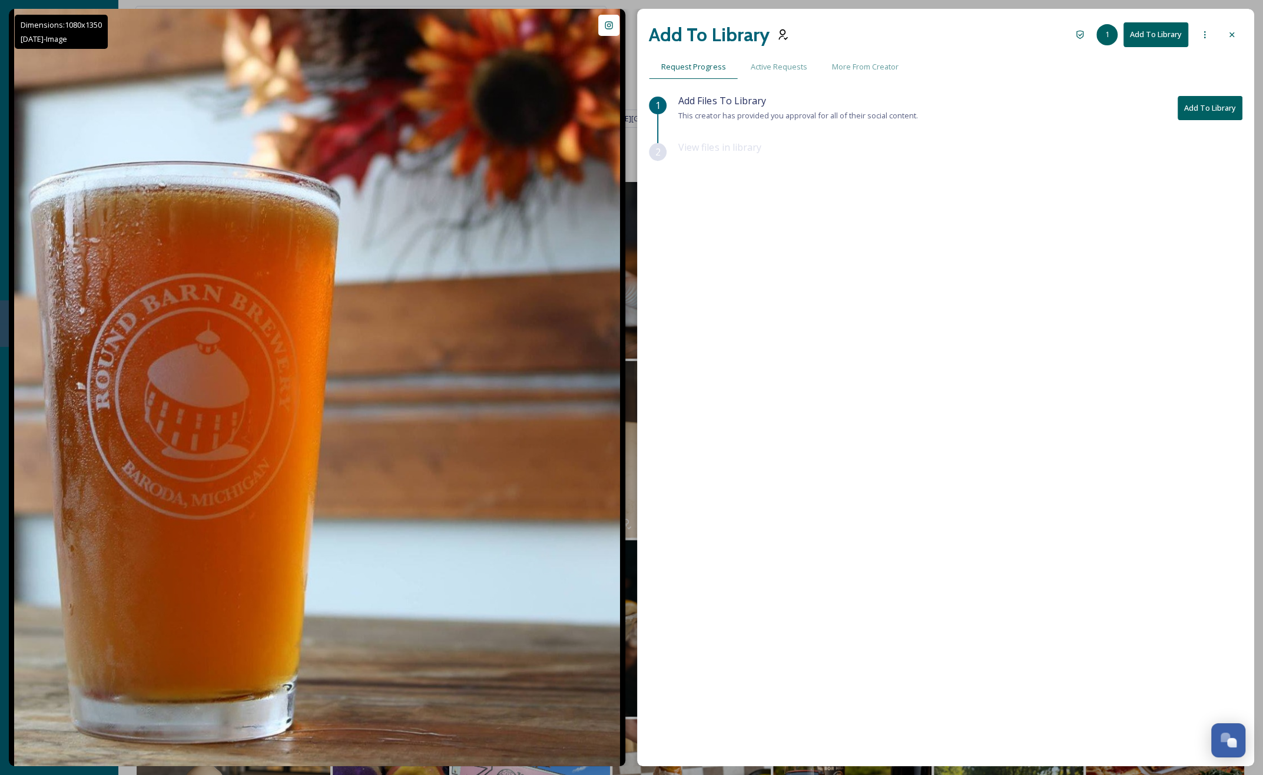
drag, startPoint x: 1195, startPoint y: 101, endPoint x: 1190, endPoint y: 127, distance: 26.2
click at [920, 101] on button "Add To Library" at bounding box center [1210, 108] width 65 height 24
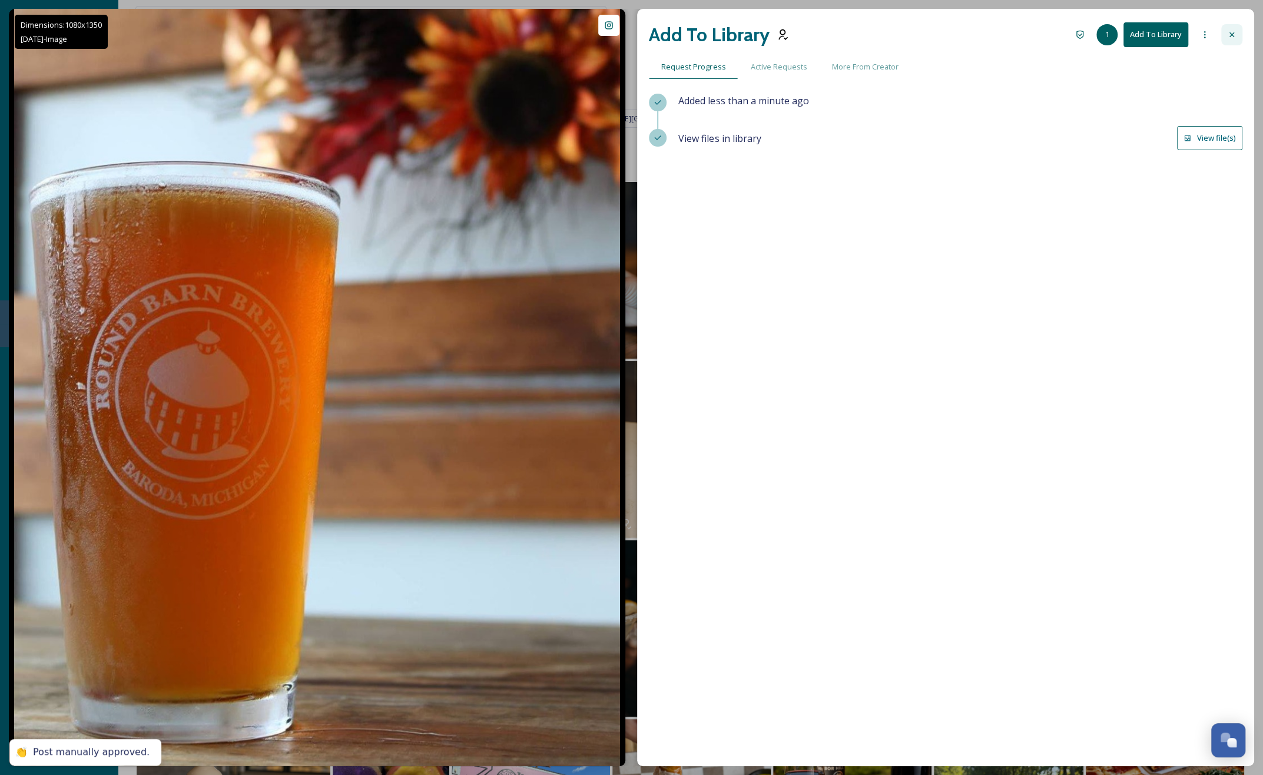
click at [920, 35] on icon at bounding box center [1231, 34] width 9 height 9
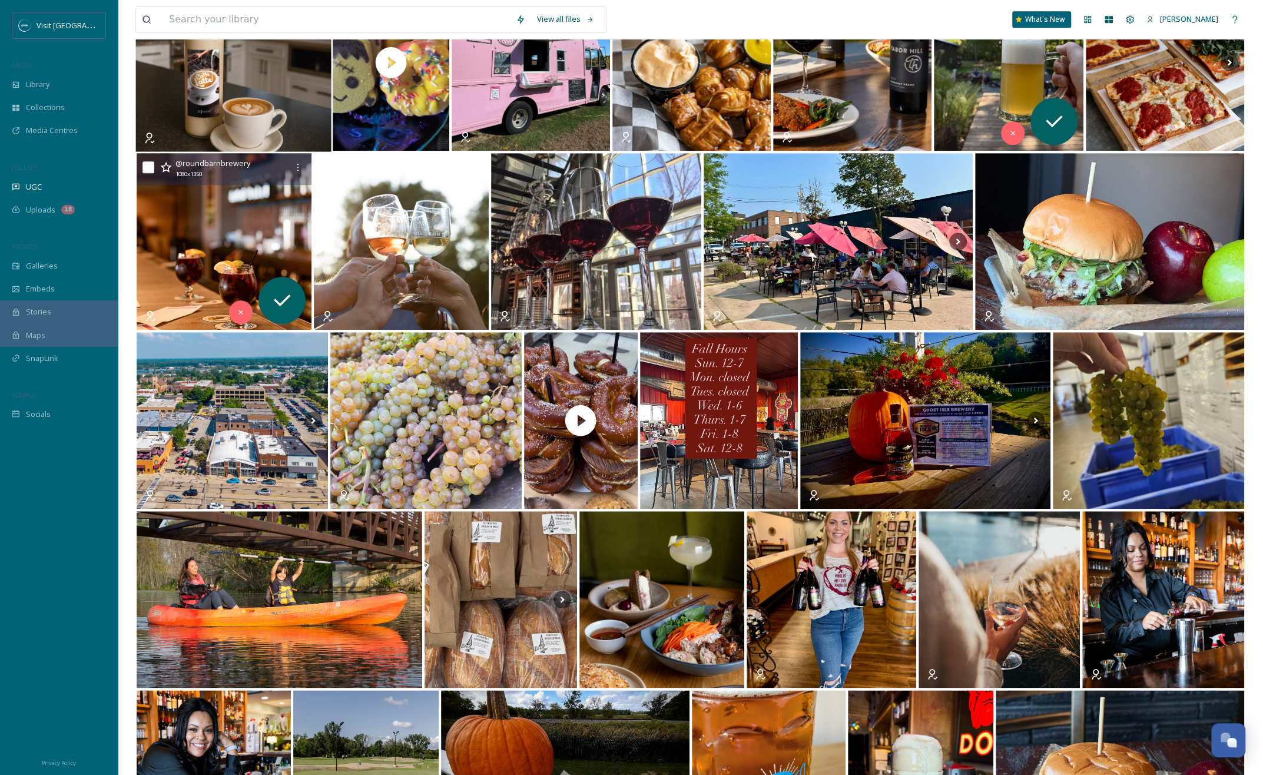
scroll to position [824, 0]
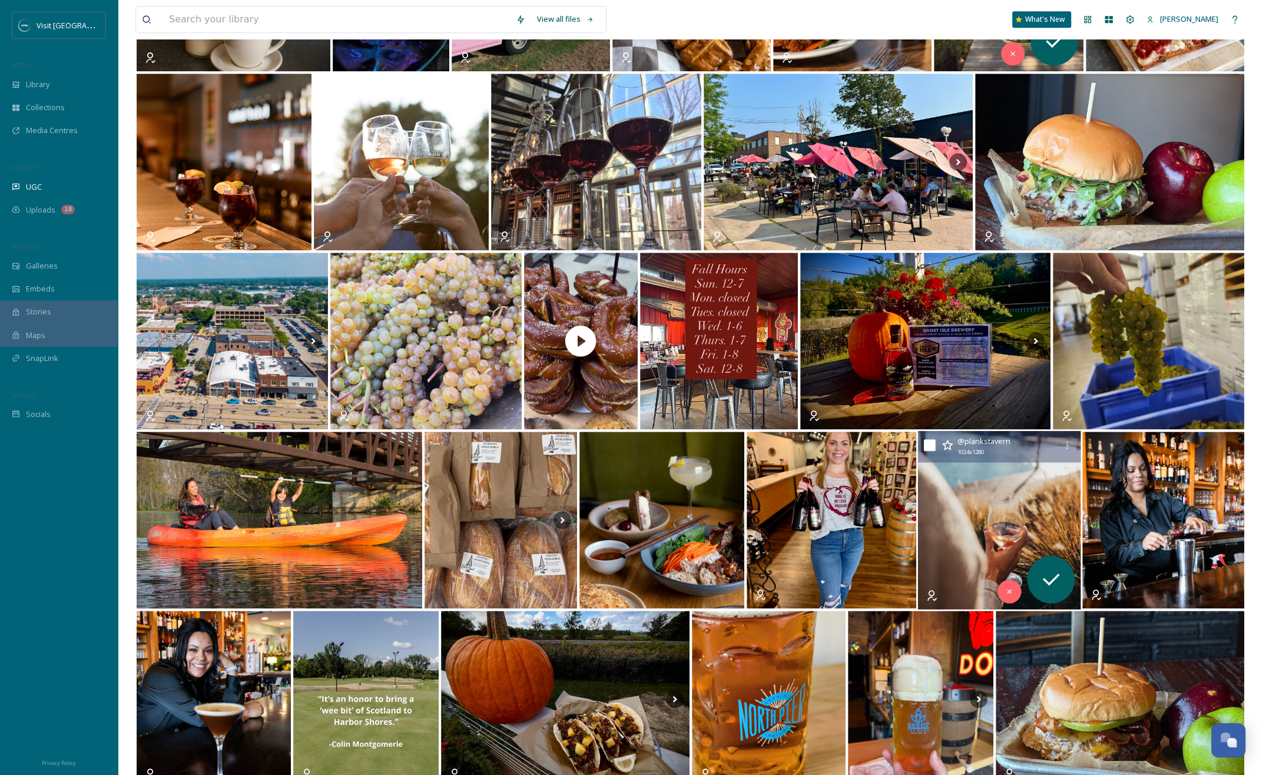
click at [920, 499] on img at bounding box center [999, 520] width 163 height 178
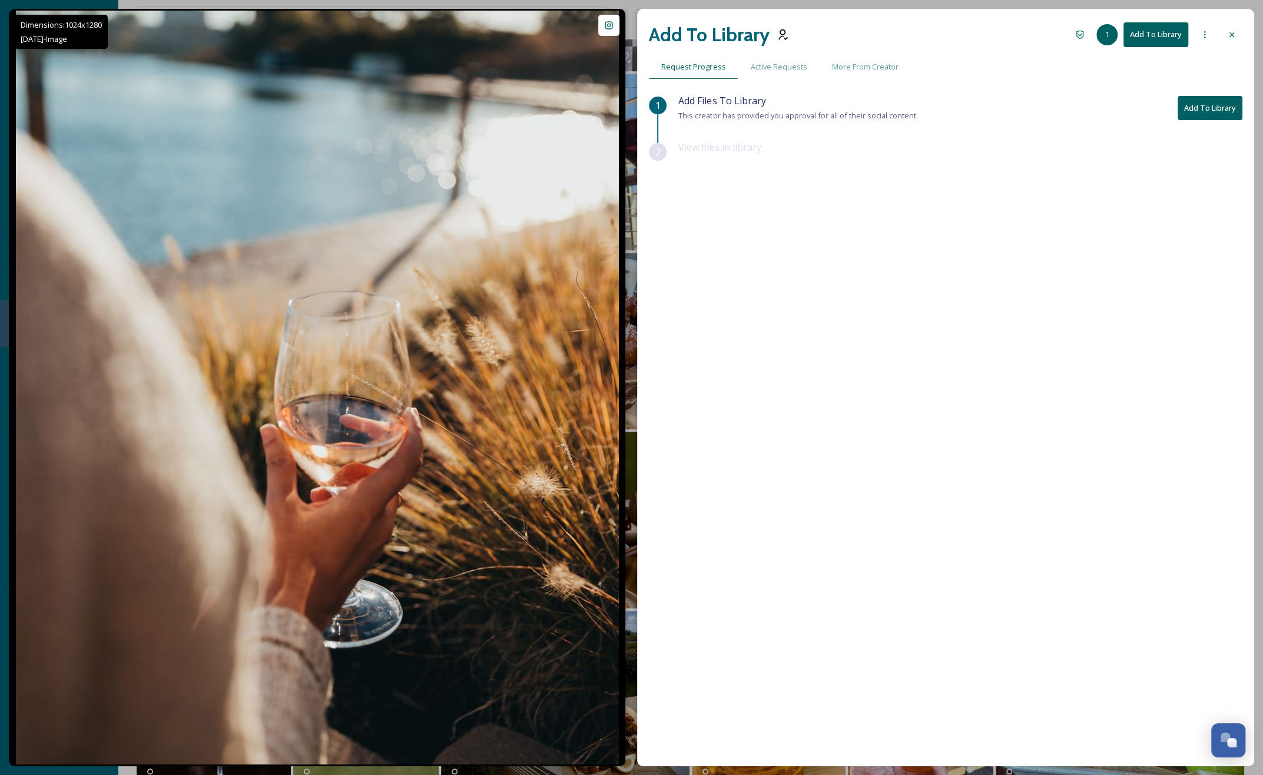
drag, startPoint x: 1232, startPoint y: 40, endPoint x: 1146, endPoint y: 124, distance: 119.9
click at [920, 40] on div at bounding box center [1231, 34] width 21 height 21
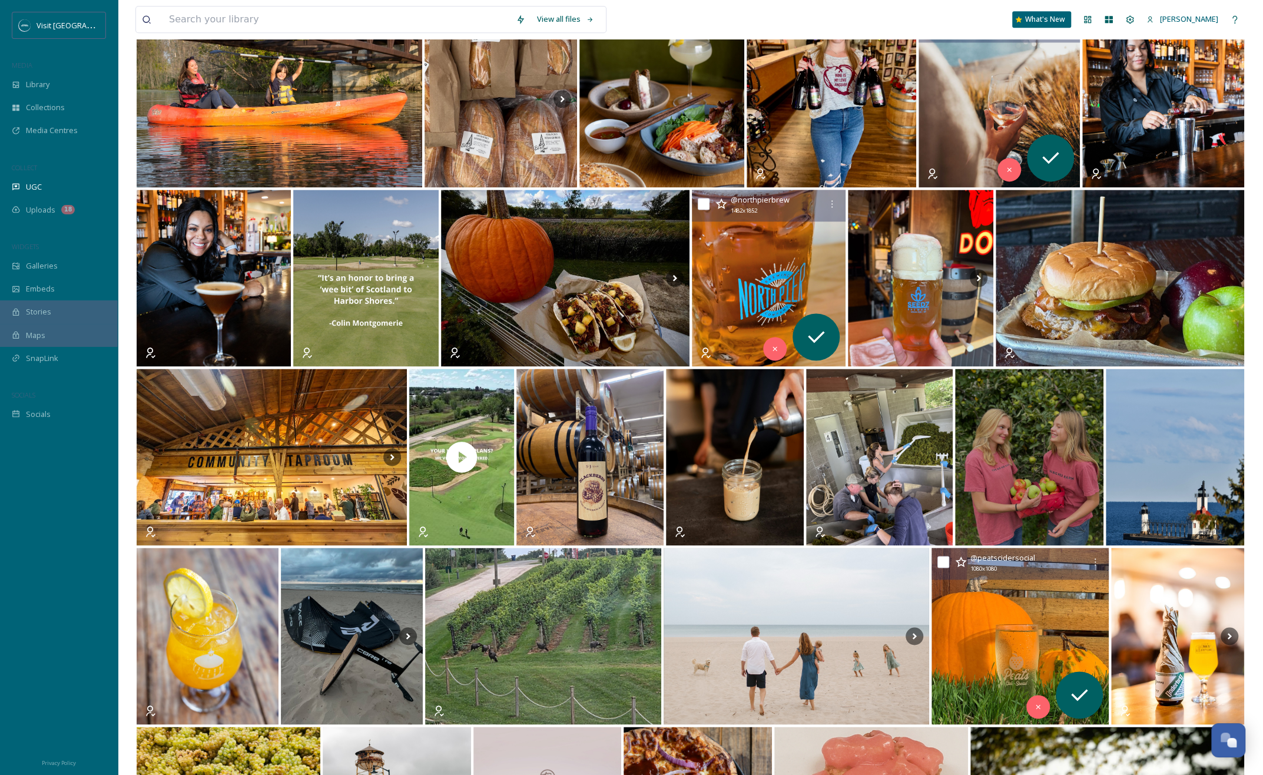
scroll to position [1295, 0]
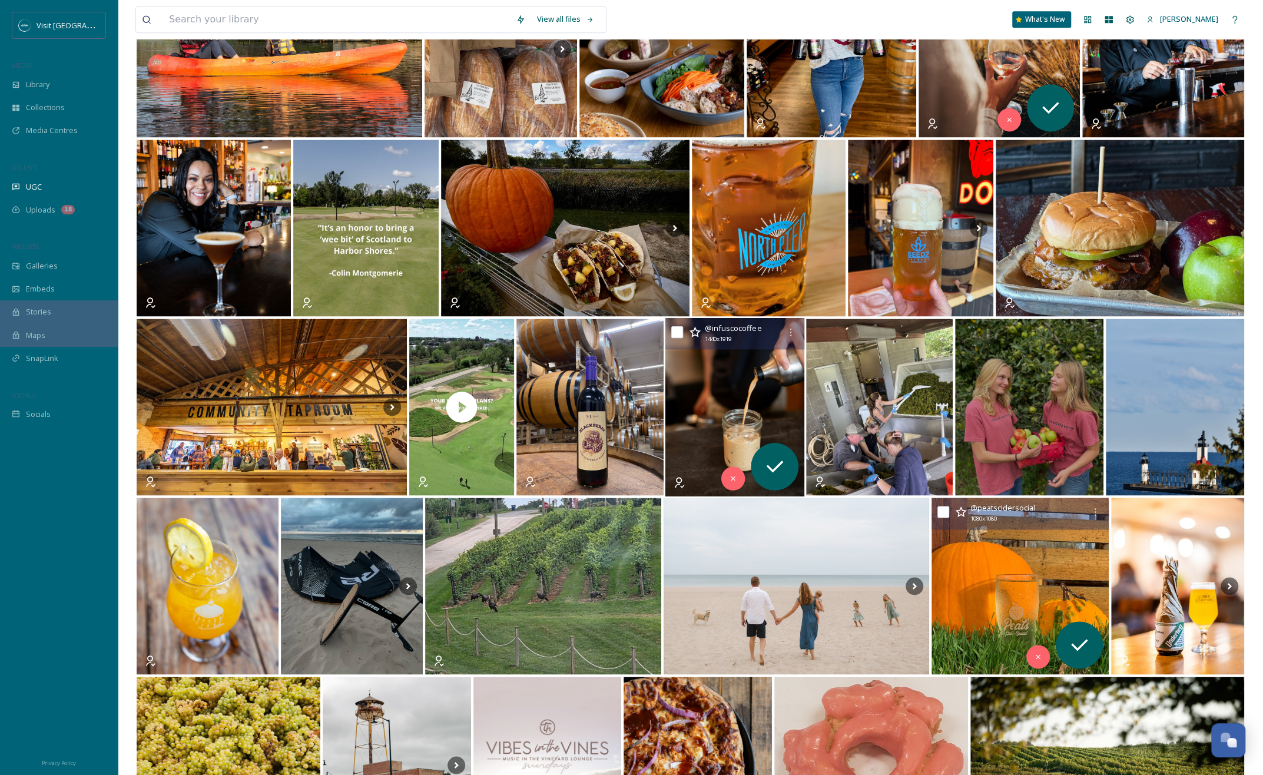
click at [679, 392] on img at bounding box center [735, 407] width 140 height 178
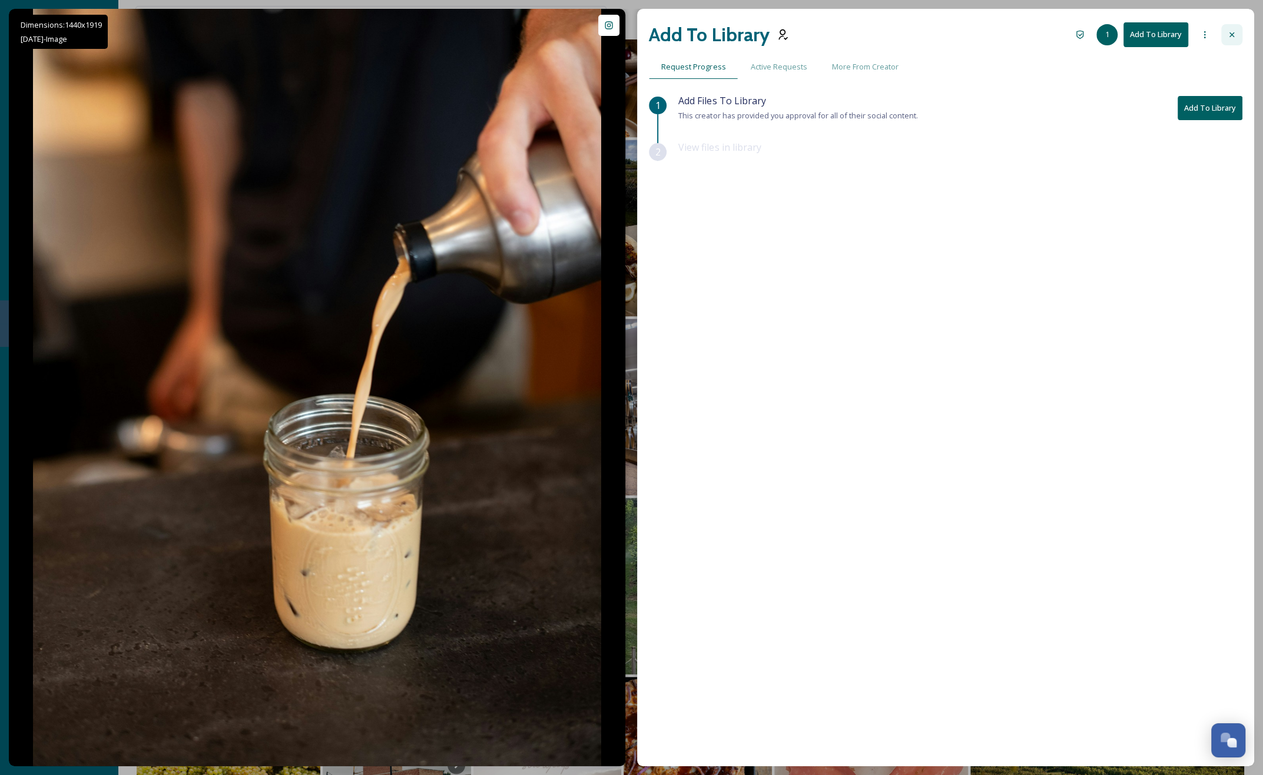
click at [920, 32] on icon at bounding box center [1231, 34] width 9 height 9
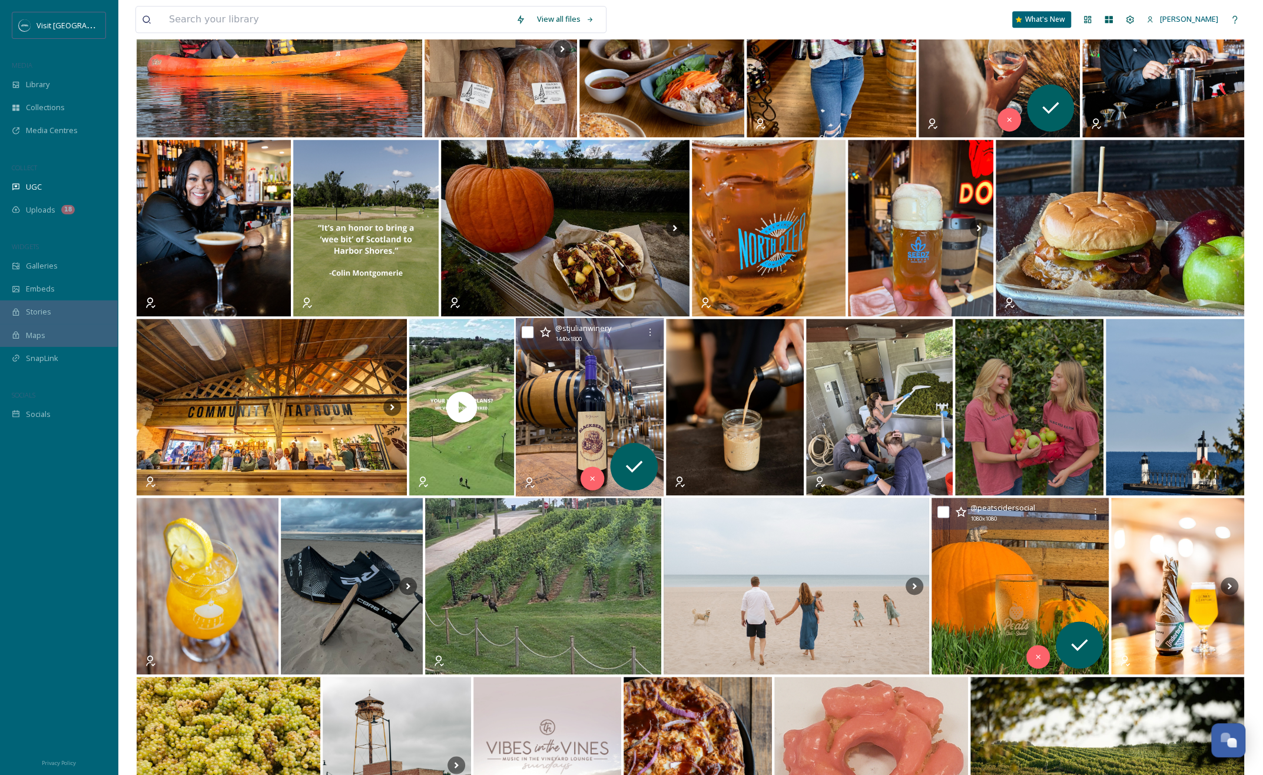
click at [572, 412] on img at bounding box center [590, 407] width 148 height 178
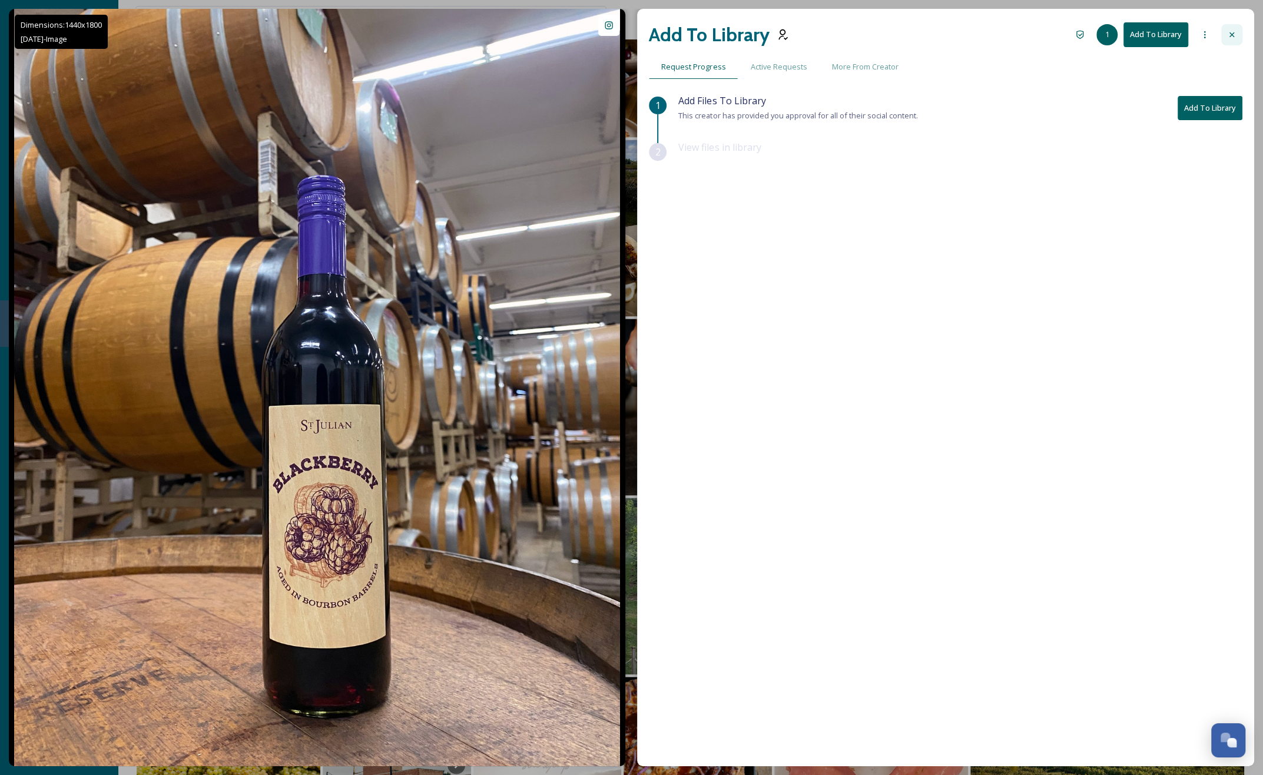
click at [920, 30] on icon at bounding box center [1231, 34] width 9 height 9
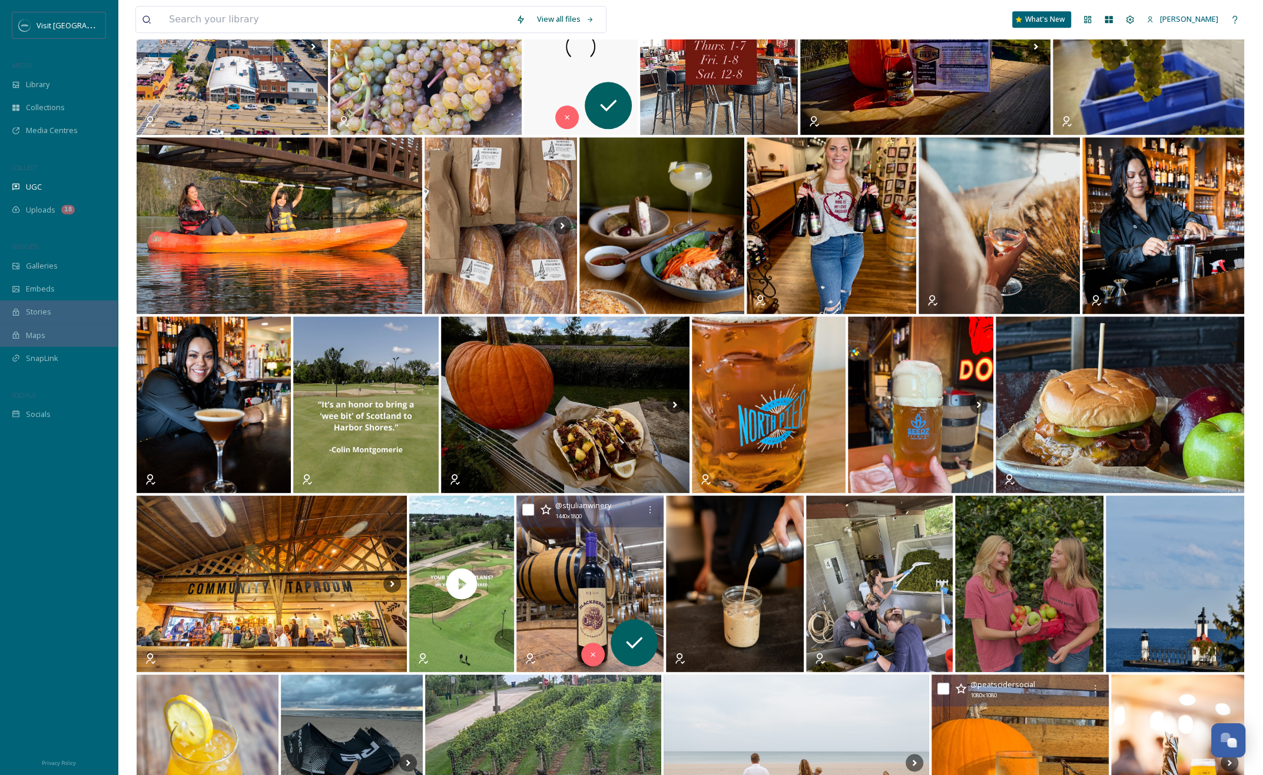
scroll to position [883, 0]
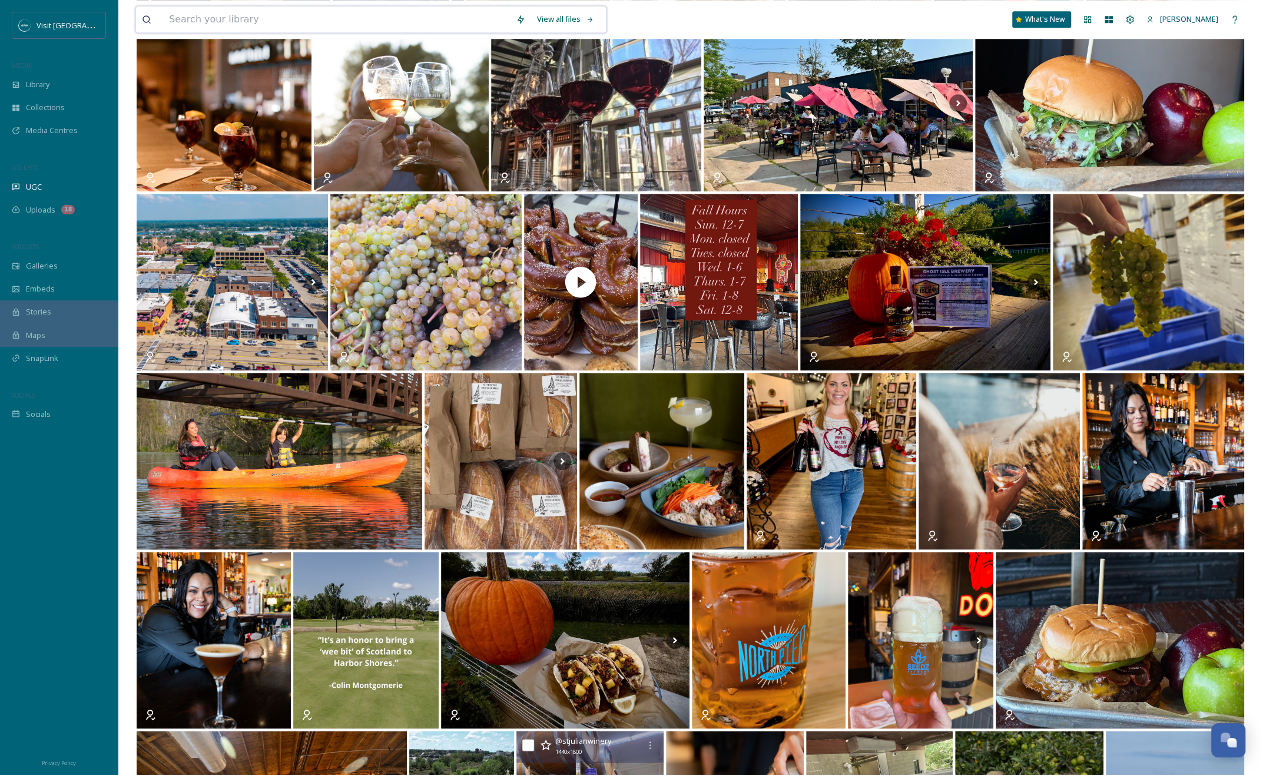
click at [318, 15] on input at bounding box center [336, 19] width 347 height 26
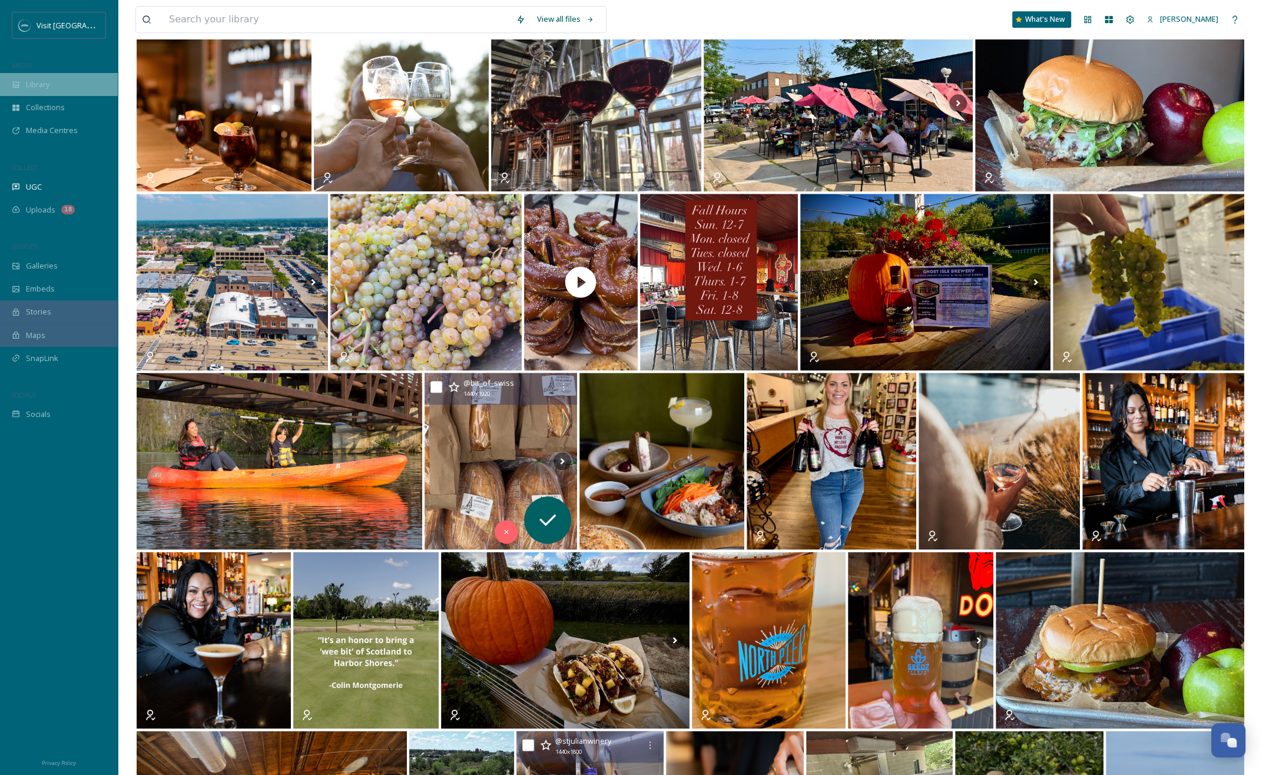
click at [59, 81] on div "Library" at bounding box center [59, 84] width 118 height 23
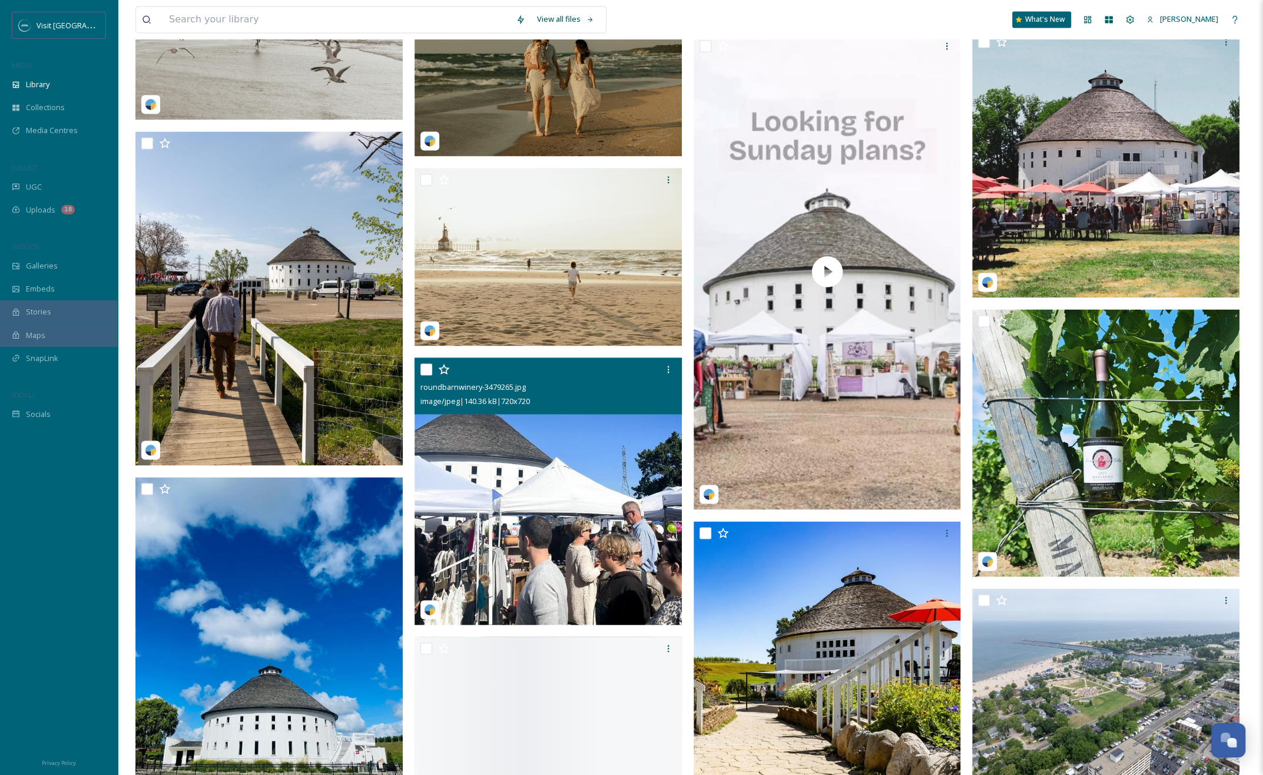
scroll to position [1649, 0]
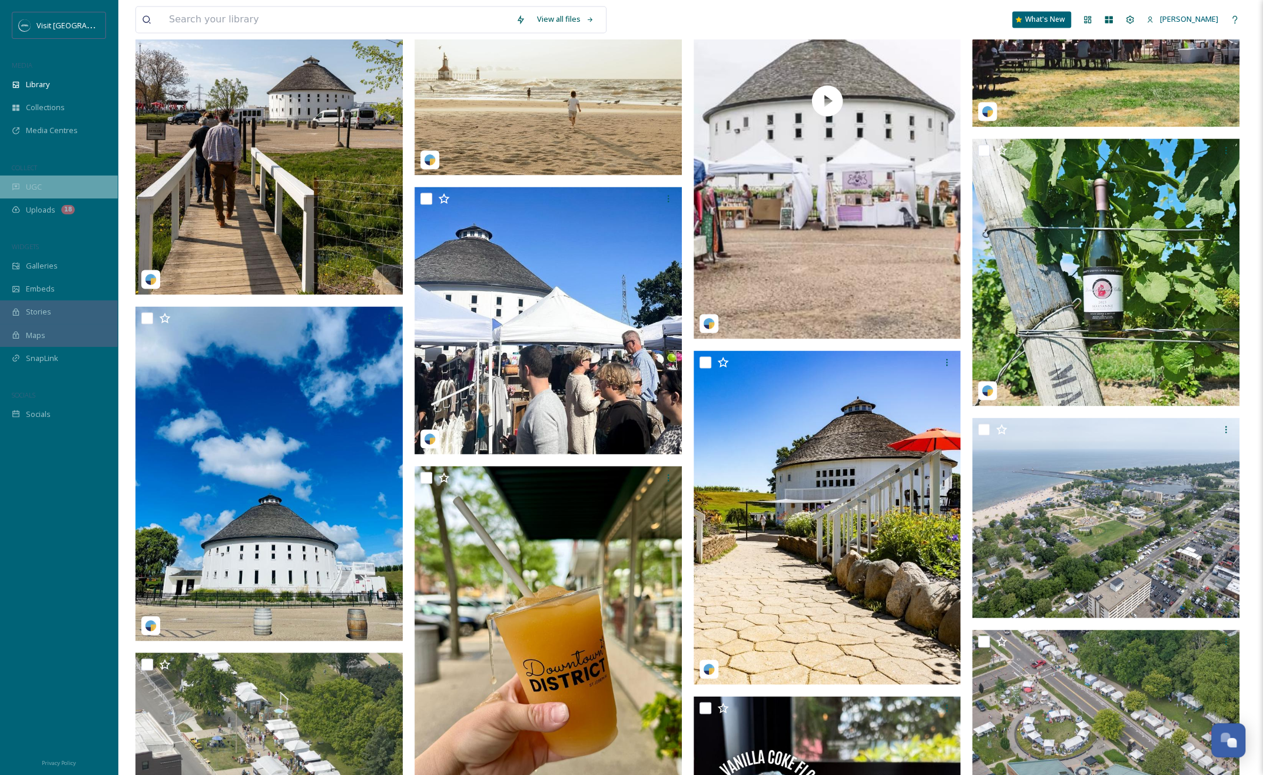
click at [58, 197] on div "UGC" at bounding box center [59, 186] width 118 height 23
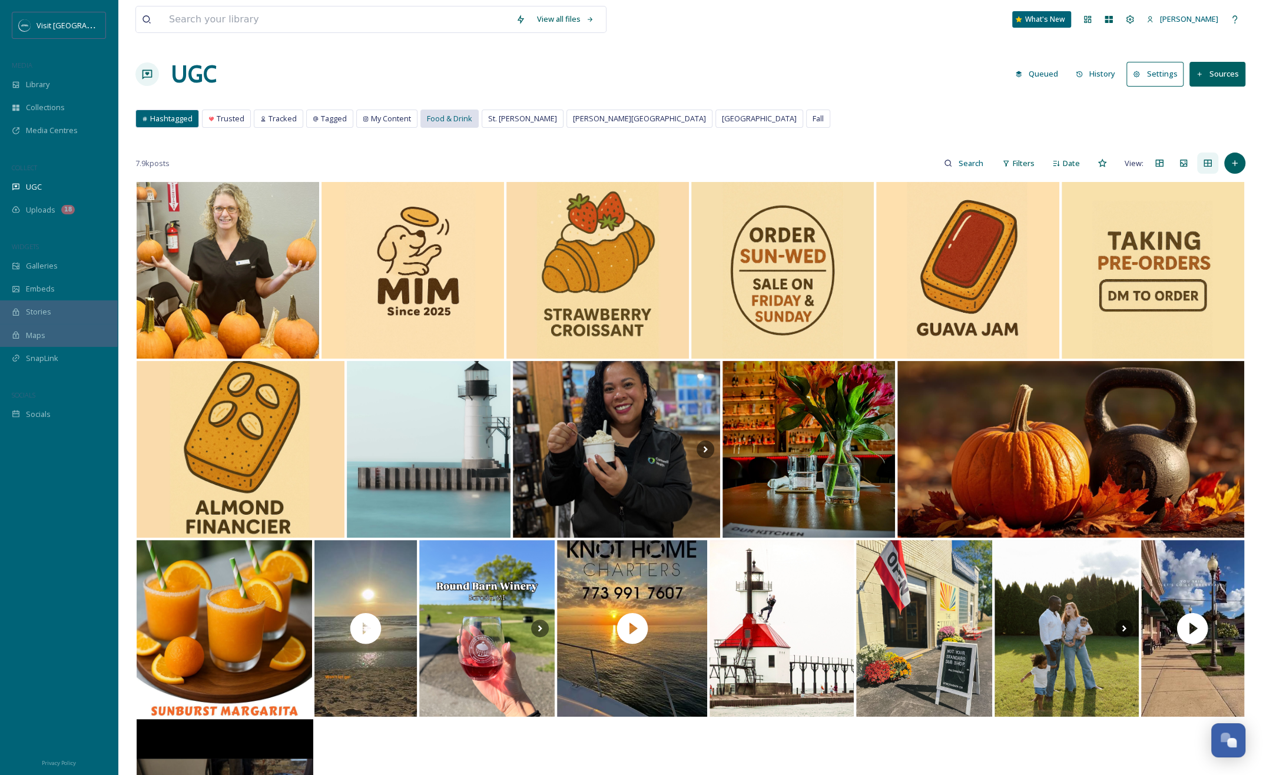
click at [456, 121] on span "Food & Drink" at bounding box center [449, 118] width 45 height 11
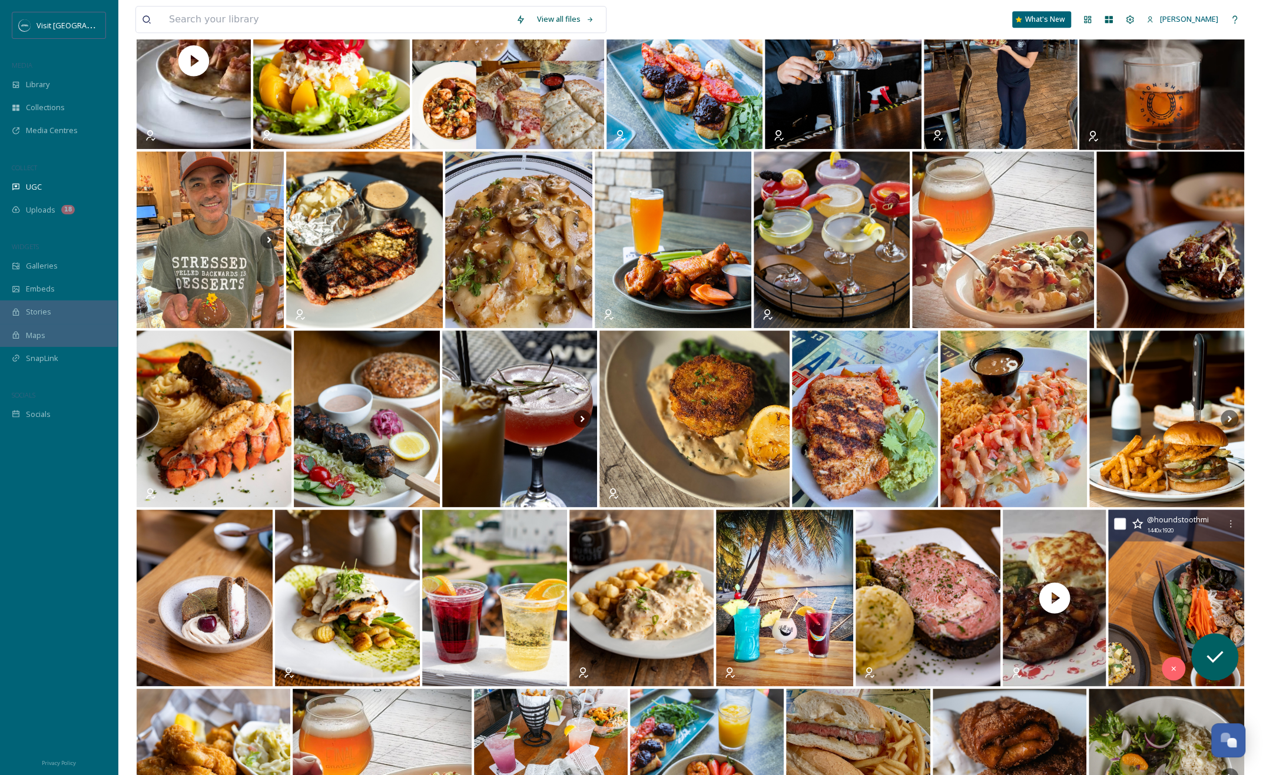
scroll to position [1122, 0]
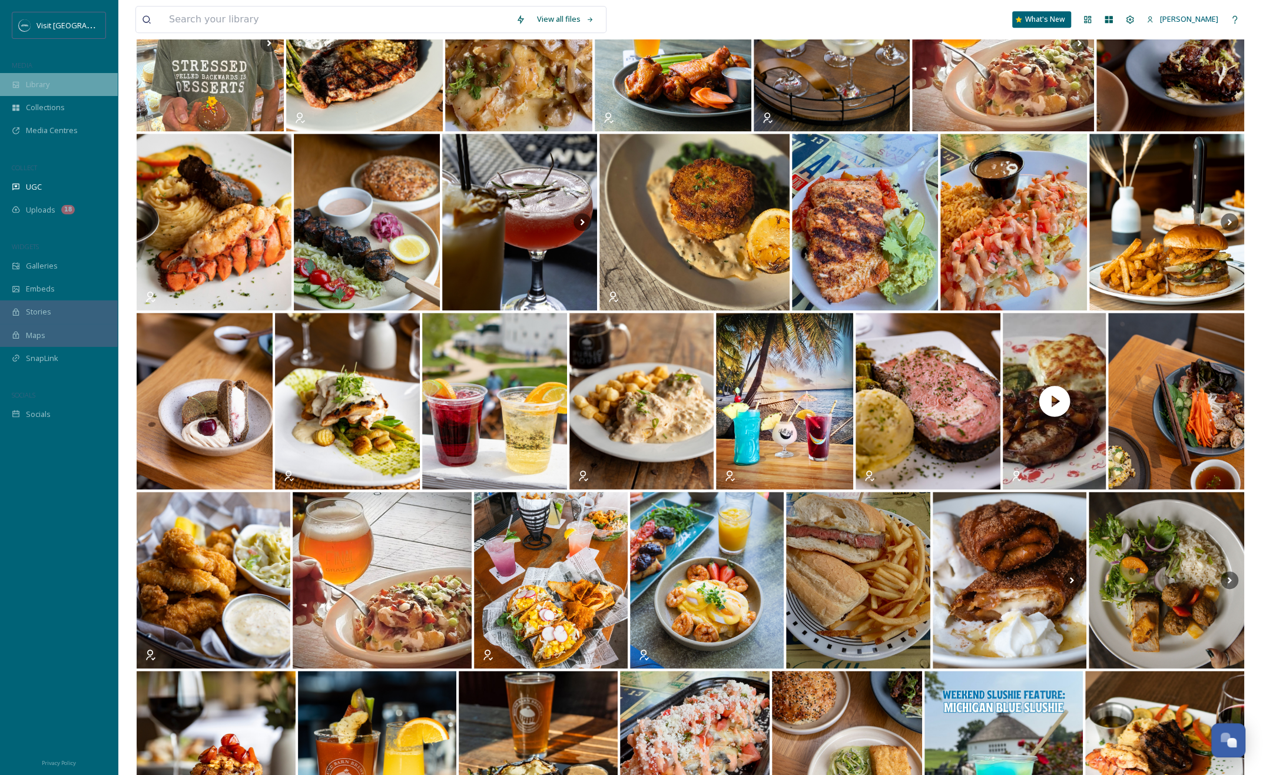
drag, startPoint x: 67, startPoint y: 82, endPoint x: 74, endPoint y: 84, distance: 7.4
click at [67, 82] on div "Library" at bounding box center [59, 84] width 118 height 23
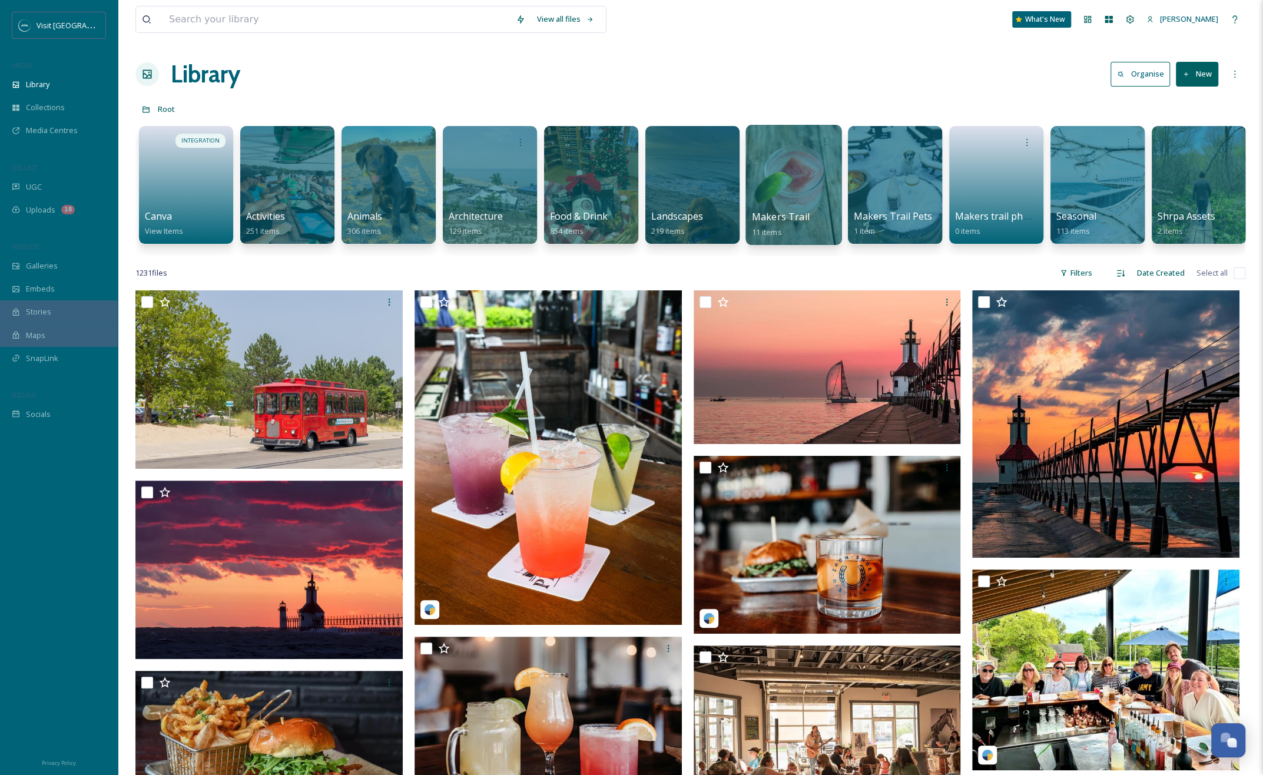
click at [767, 175] on div at bounding box center [793, 185] width 96 height 120
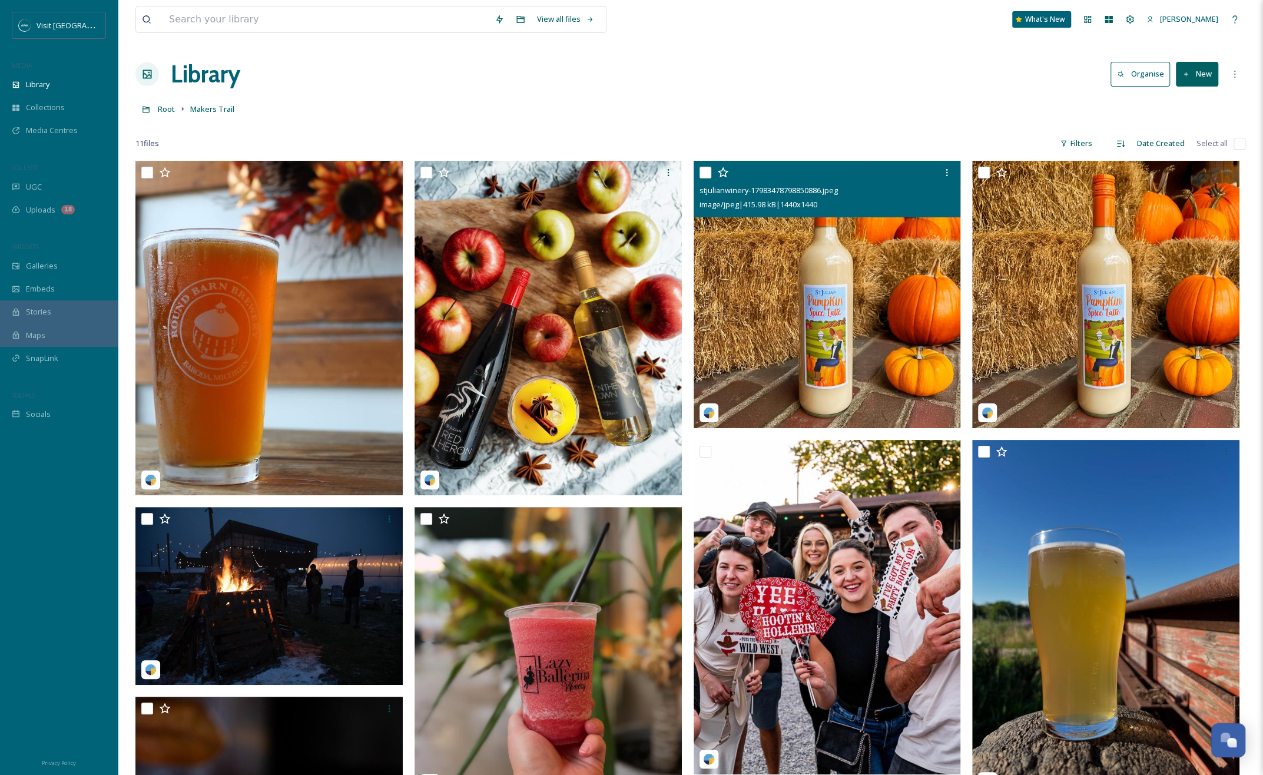
click at [704, 172] on input "checkbox" at bounding box center [705, 173] width 12 height 12
checkbox input "true"
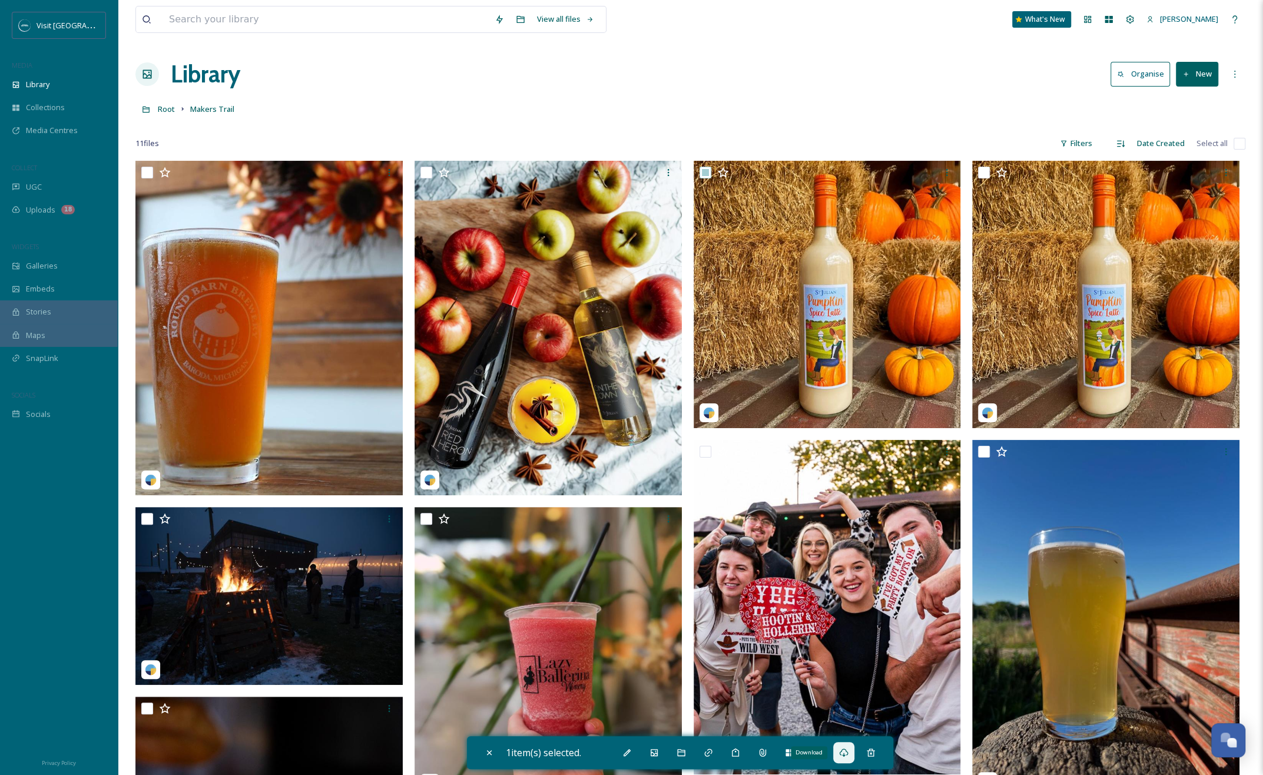
click at [848, 754] on icon at bounding box center [843, 752] width 9 height 8
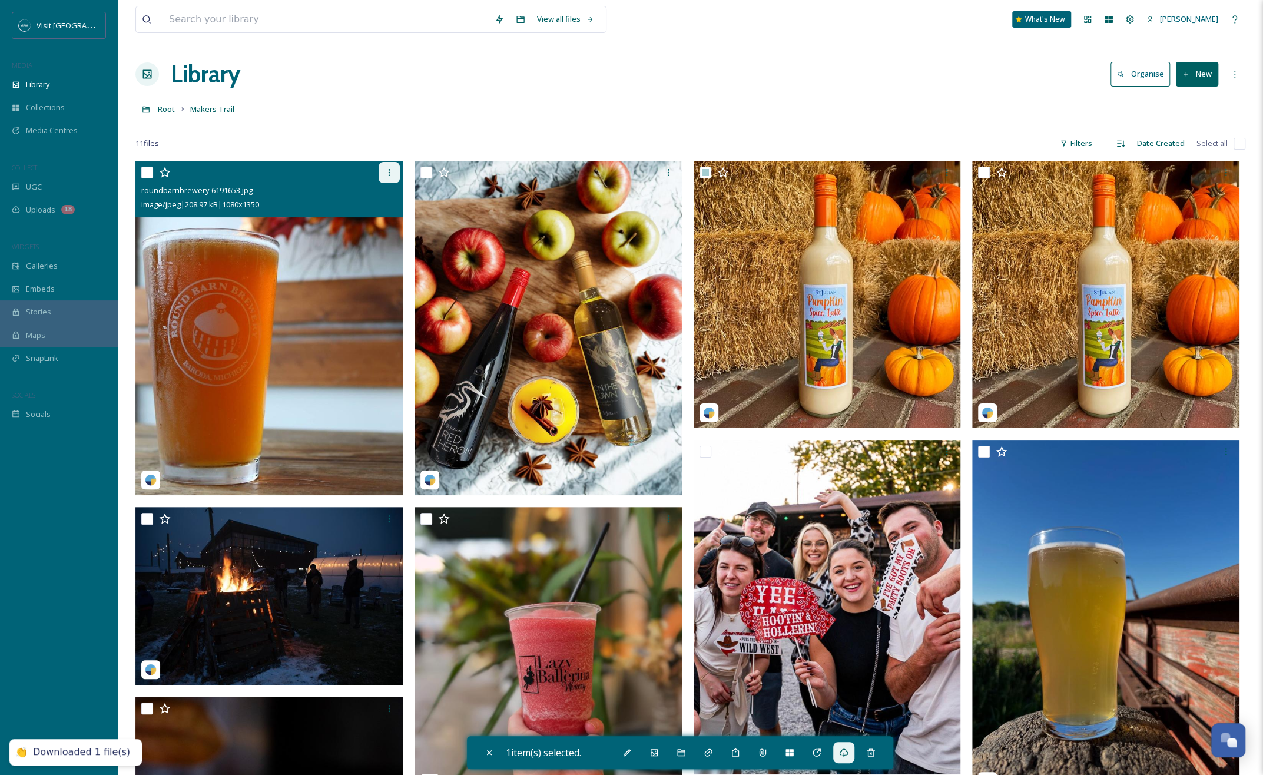
click at [386, 170] on icon at bounding box center [388, 172] width 9 height 9
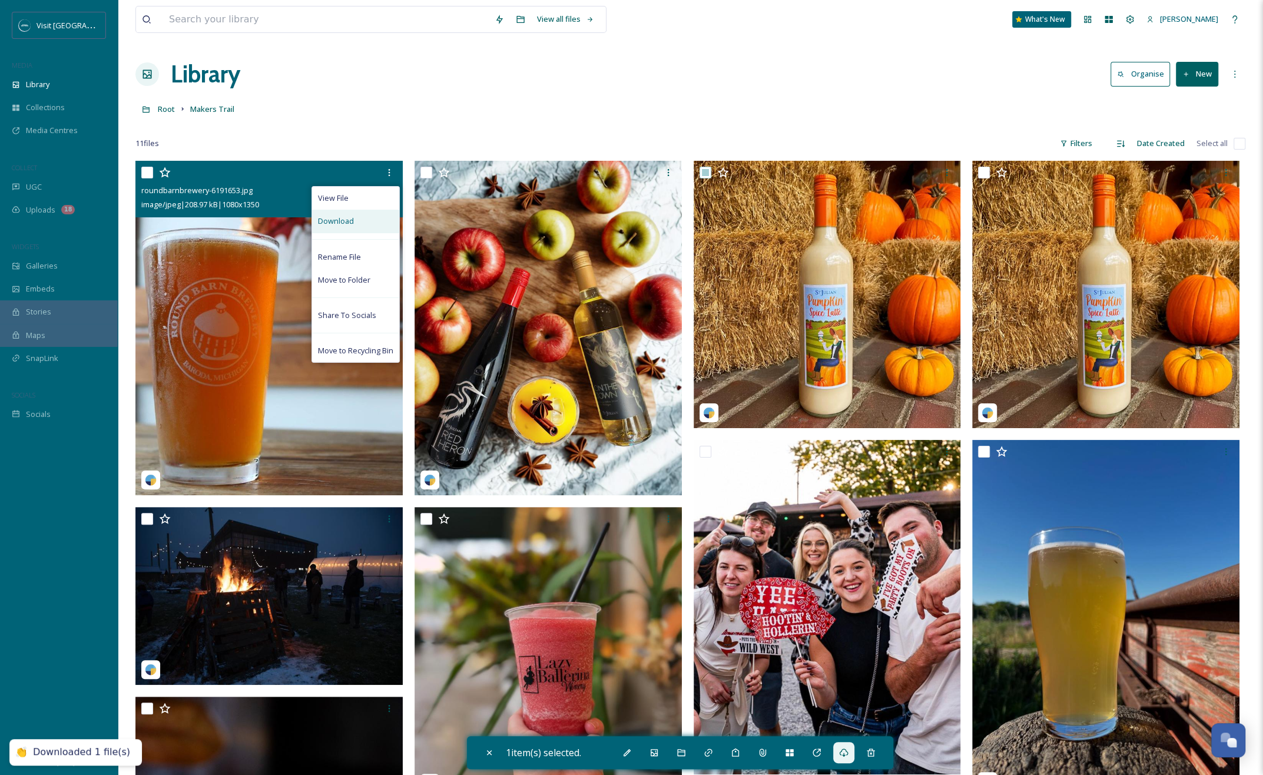
click at [376, 221] on div "Download" at bounding box center [355, 221] width 87 height 23
